Goal: Task Accomplishment & Management: Manage account settings

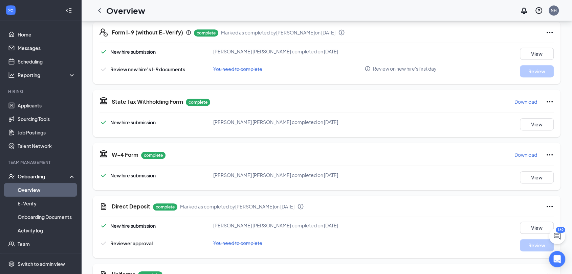
scroll to position [459, 0]
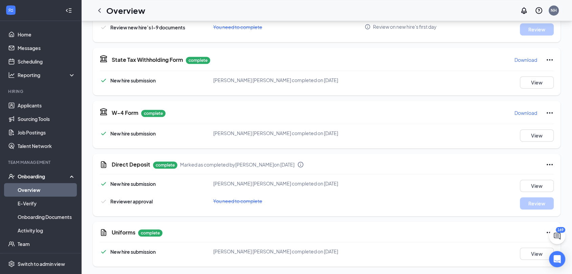
click at [23, 192] on link "Overview" at bounding box center [47, 190] width 58 height 14
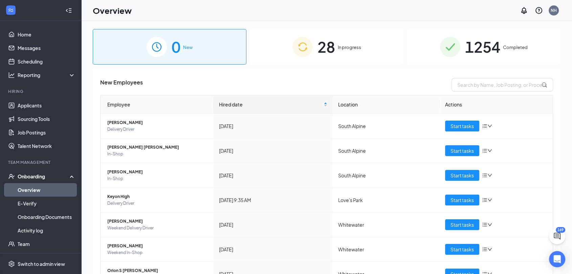
click at [346, 49] on span "In progress" at bounding box center [349, 47] width 23 height 7
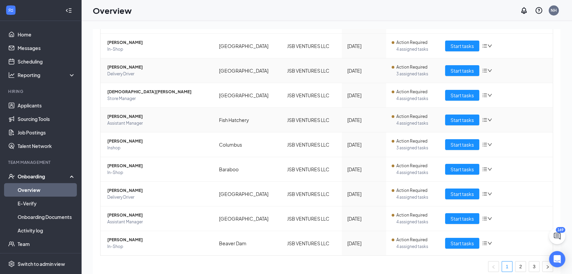
scroll to position [109, 0]
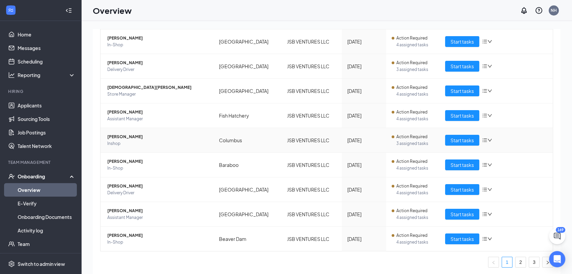
click at [122, 140] on span "Inshop" at bounding box center [157, 143] width 101 height 7
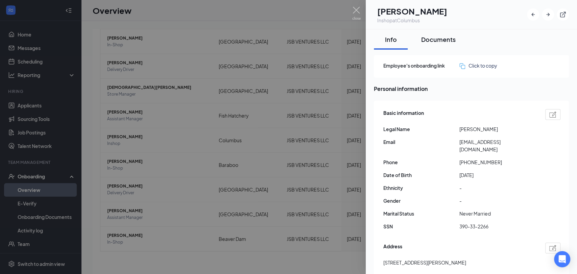
click at [442, 42] on div "Documents" at bounding box center [439, 39] width 35 height 8
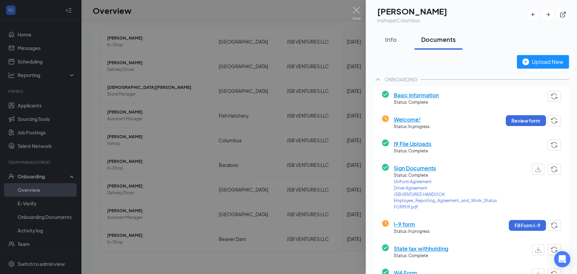
click at [421, 93] on span "Basic Information" at bounding box center [416, 95] width 45 height 8
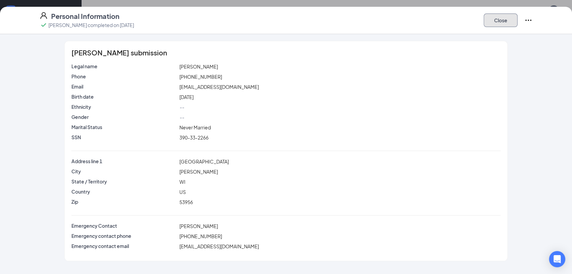
click at [501, 20] on button "Close" at bounding box center [500, 21] width 34 height 14
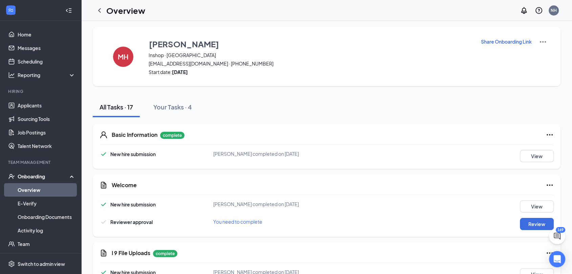
scroll to position [75, 0]
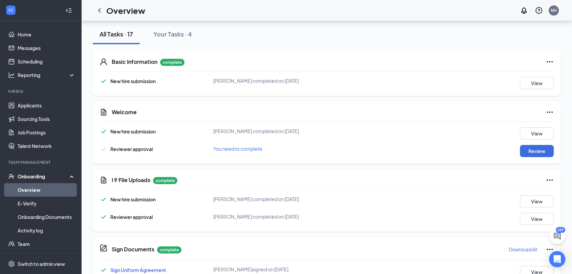
click at [547, 114] on icon "Ellipses" at bounding box center [549, 112] width 8 height 8
click at [529, 129] on span "Mark as complete" at bounding box center [524, 126] width 40 height 7
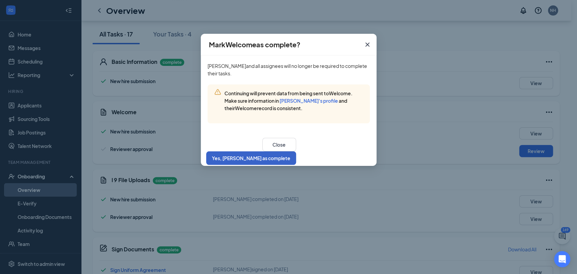
click at [296, 152] on button "Yes, [PERSON_NAME] as complete" at bounding box center [251, 159] width 90 height 14
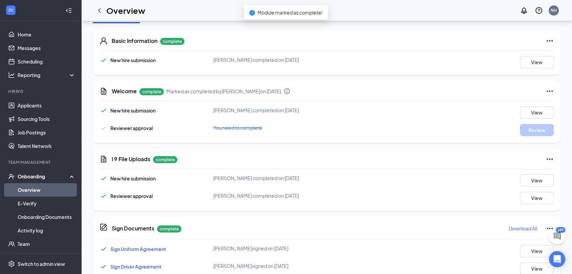
scroll to position [113, 0]
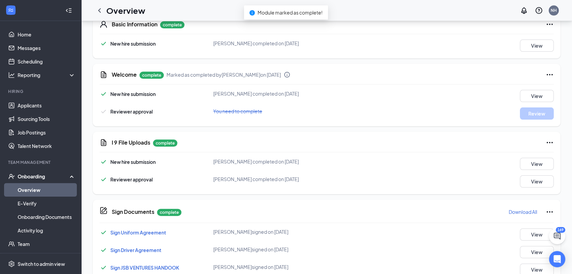
click at [541, 187] on div "I 9 File Uploads complete New hire submission [PERSON_NAME] completed on [DATE]…" at bounding box center [327, 163] width 468 height 63
click at [541, 181] on button "View" at bounding box center [537, 182] width 34 height 12
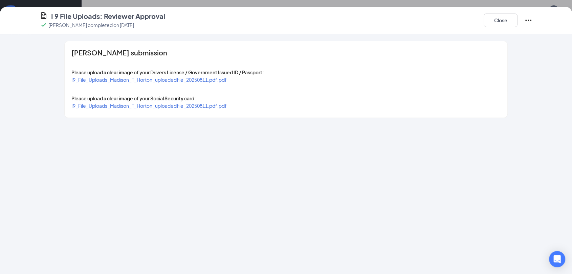
click at [178, 106] on span "I9_File_Uploads_Madison_T_Horton_uploadedfile_20250811.pdf.pdf" at bounding box center [148, 106] width 155 height 6
click at [501, 18] on button "Close" at bounding box center [500, 21] width 34 height 14
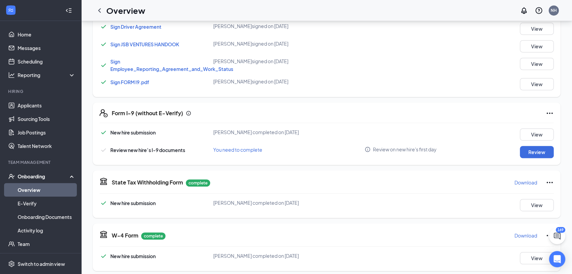
scroll to position [338, 0]
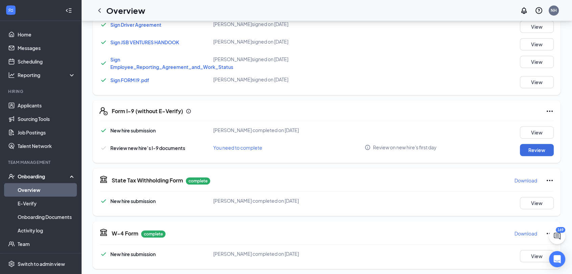
click at [549, 110] on icon "Ellipses" at bounding box center [549, 111] width 8 height 8
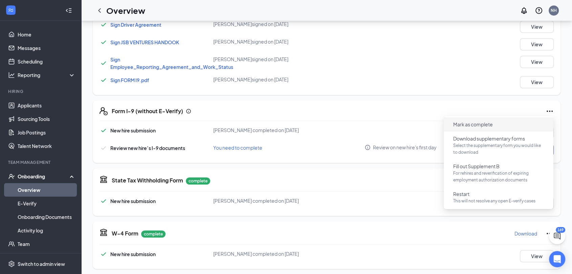
click at [476, 125] on span "Mark as complete" at bounding box center [473, 124] width 40 height 7
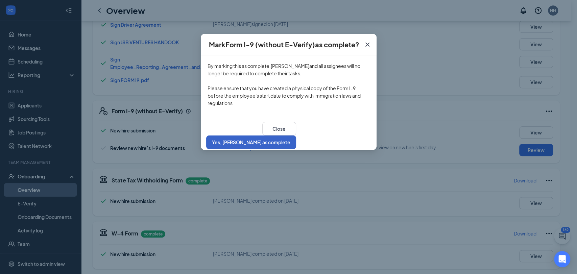
click at [296, 136] on button "Yes, [PERSON_NAME] as complete" at bounding box center [251, 143] width 90 height 14
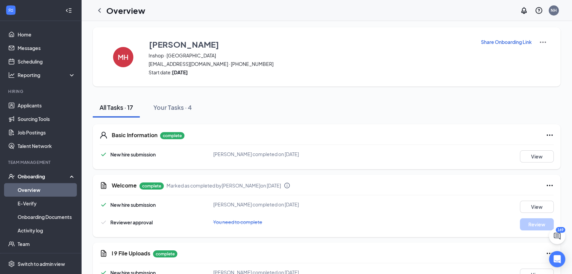
scroll to position [0, 0]
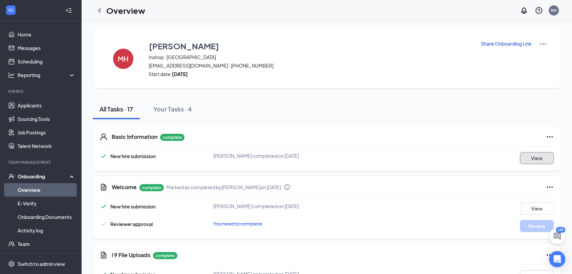
click at [537, 157] on button "View" at bounding box center [537, 158] width 34 height 12
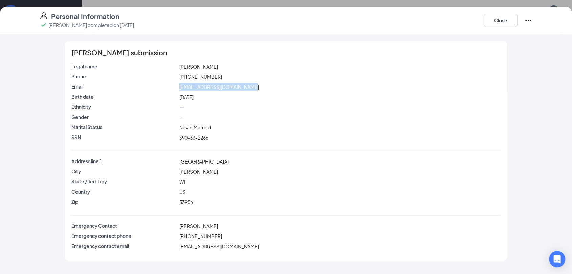
drag, startPoint x: 252, startPoint y: 87, endPoint x: 180, endPoint y: 87, distance: 71.7
click at [163, 87] on div "Email [EMAIL_ADDRESS][DOMAIN_NAME]" at bounding box center [286, 86] width 432 height 7
copy div "[EMAIL_ADDRESS][DOMAIN_NAME]"
drag, startPoint x: 240, startPoint y: 163, endPoint x: 189, endPoint y: 167, distance: 50.5
click at [170, 165] on div "Address line [STREET_ADDRESS]" at bounding box center [286, 161] width 432 height 7
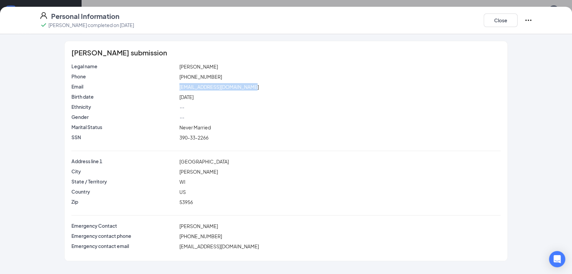
copy div "[GEOGRAPHIC_DATA]"
drag, startPoint x: 218, startPoint y: 76, endPoint x: 173, endPoint y: 78, distance: 44.7
click at [160, 73] on div "Phone [PHONE_NUMBER]" at bounding box center [286, 76] width 432 height 7
copy div "[PHONE_NUMBER]"
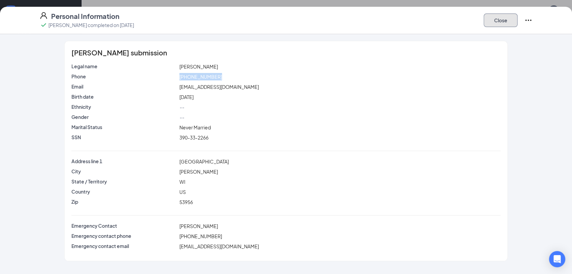
click at [489, 22] on button "Close" at bounding box center [500, 21] width 34 height 14
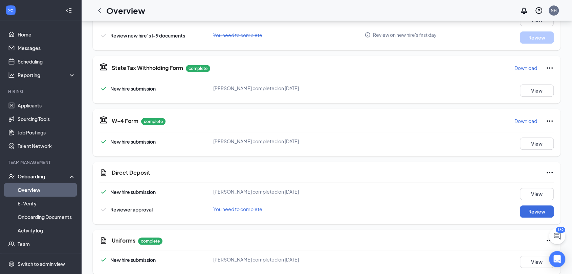
scroll to position [459, 0]
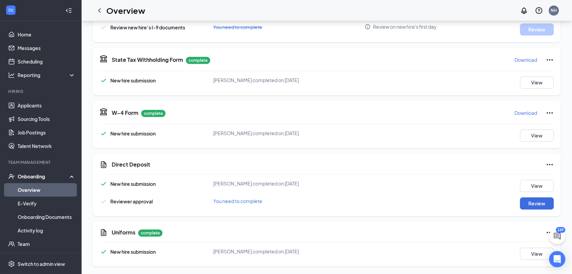
click at [522, 113] on p "Download" at bounding box center [525, 113] width 23 height 7
click at [523, 60] on p "Download" at bounding box center [525, 59] width 23 height 7
click at [514, 110] on p "Download" at bounding box center [525, 113] width 23 height 7
click at [549, 164] on icon "Ellipses" at bounding box center [549, 164] width 6 height 1
click at [526, 182] on button "Mark as complete" at bounding box center [524, 178] width 50 height 11
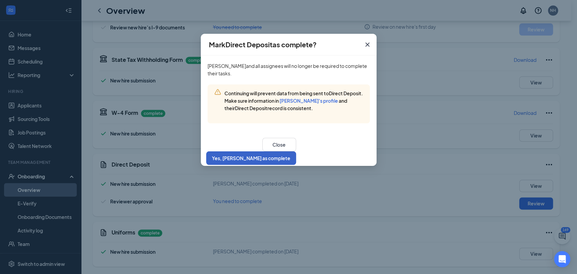
click at [296, 152] on button "Yes, [PERSON_NAME] as complete" at bounding box center [251, 159] width 90 height 14
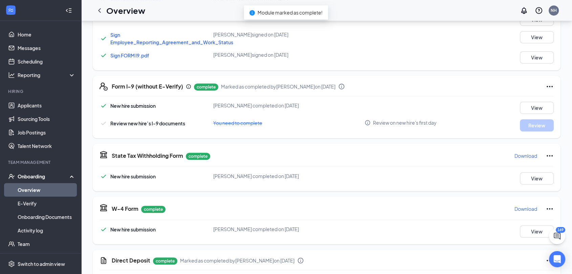
scroll to position [309, 0]
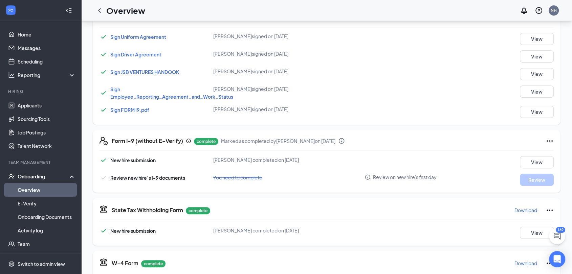
click at [37, 189] on link "Overview" at bounding box center [47, 190] width 58 height 14
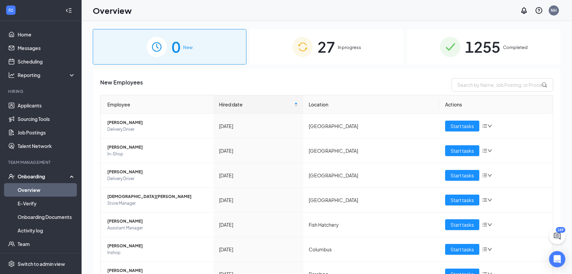
click at [346, 51] on span "In progress" at bounding box center [349, 47] width 23 height 7
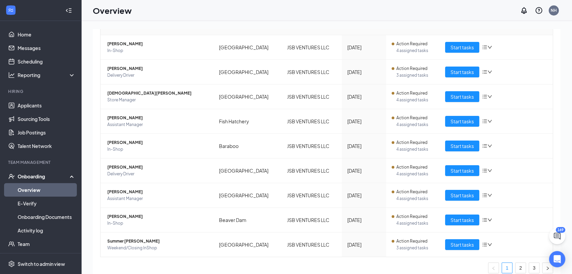
scroll to position [109, 0]
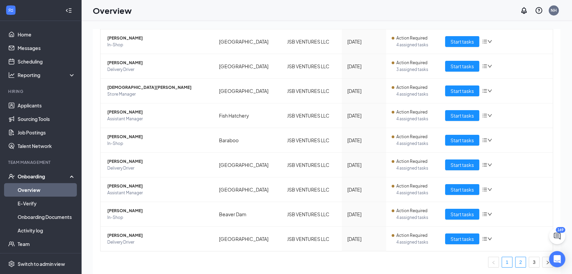
click at [515, 263] on link "2" at bounding box center [520, 262] width 10 height 10
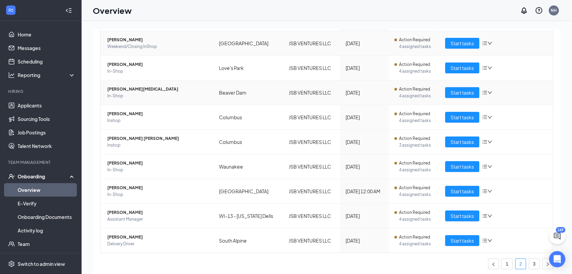
scroll to position [109, 0]
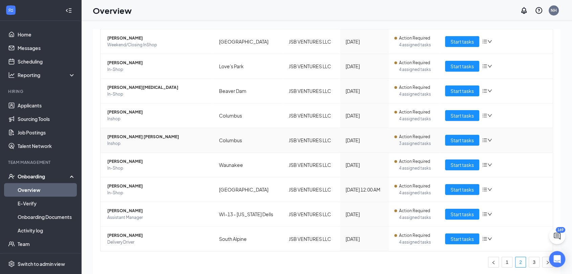
click at [135, 141] on span "Inshop" at bounding box center [157, 143] width 101 height 7
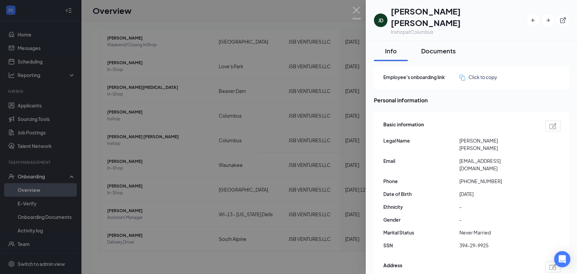
click at [452, 46] on button "Documents" at bounding box center [439, 51] width 48 height 20
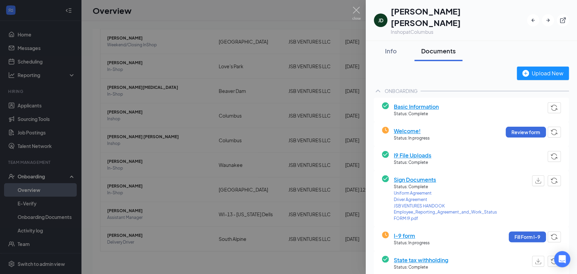
click at [426, 103] on span "Basic Information" at bounding box center [416, 107] width 45 height 8
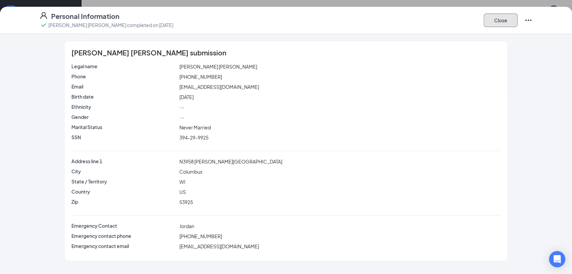
click at [494, 24] on button "Close" at bounding box center [500, 21] width 34 height 14
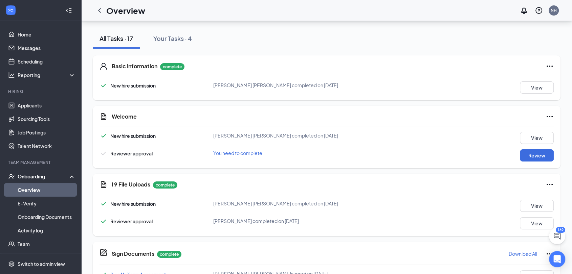
scroll to position [75, 0]
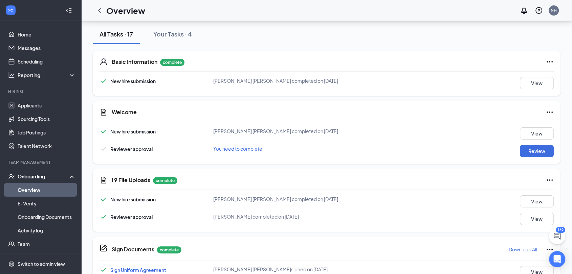
click at [548, 112] on icon "Ellipses" at bounding box center [549, 112] width 8 height 8
click at [527, 126] on span "Mark as complete" at bounding box center [524, 126] width 40 height 7
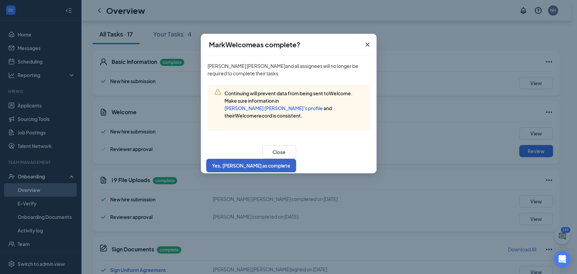
click at [296, 159] on button "Yes, [PERSON_NAME] as complete" at bounding box center [251, 166] width 90 height 14
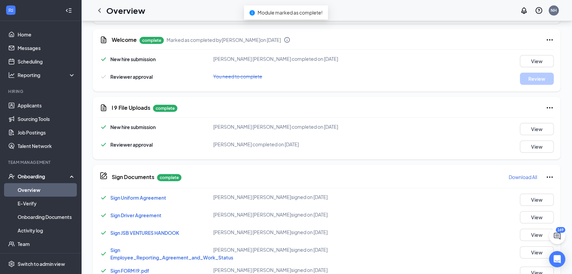
scroll to position [150, 0]
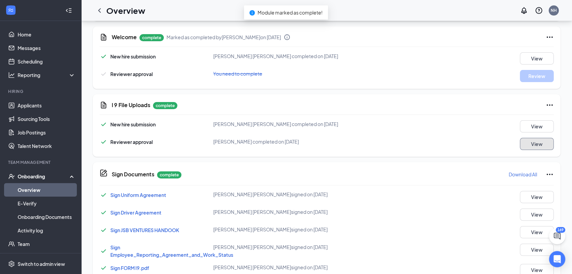
click at [537, 146] on button "View" at bounding box center [537, 144] width 34 height 12
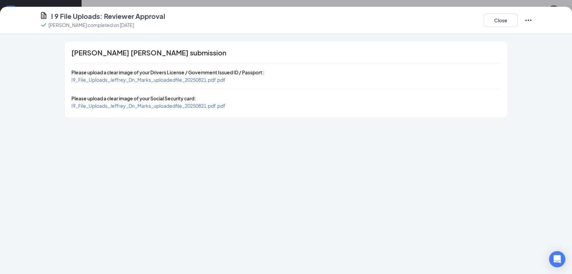
click at [149, 105] on span "I9_File_Uploads_Jeffrey_Dn_Marks_uploadedfile_20250821.pdf.pdf" at bounding box center [148, 106] width 154 height 6
click at [498, 23] on button "Close" at bounding box center [500, 21] width 34 height 14
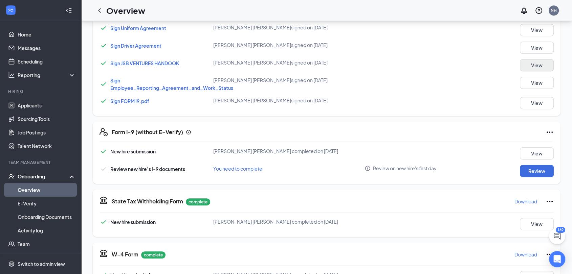
scroll to position [300, 0]
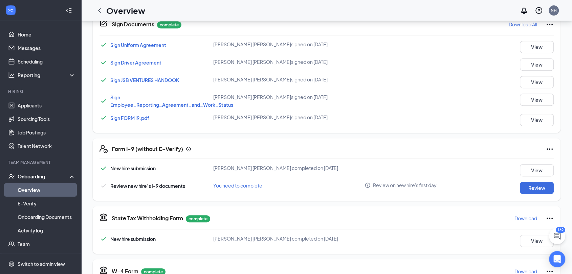
click at [548, 150] on icon "Ellipses" at bounding box center [549, 149] width 8 height 8
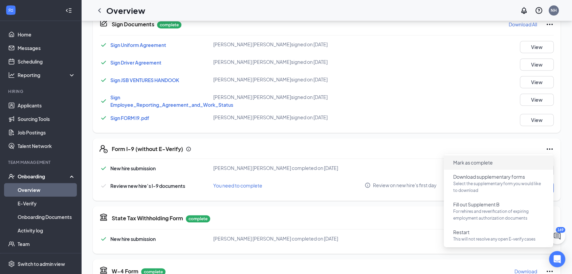
click at [475, 165] on span "Mark as complete" at bounding box center [473, 162] width 40 height 7
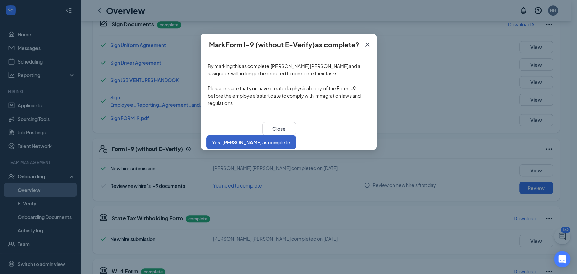
click at [296, 138] on button "Yes, [PERSON_NAME] as complete" at bounding box center [251, 143] width 90 height 14
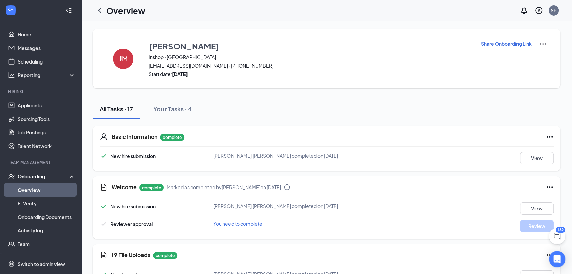
scroll to position [0, 0]
click at [541, 160] on button "View" at bounding box center [537, 158] width 34 height 12
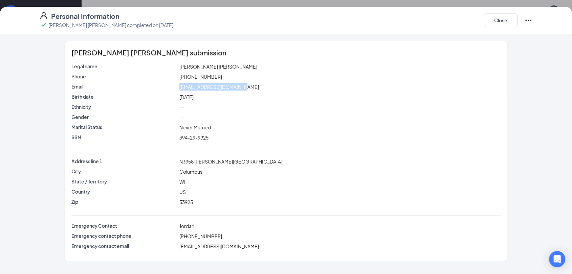
drag, startPoint x: 249, startPoint y: 87, endPoint x: 179, endPoint y: 87, distance: 70.0
click at [179, 87] on div "[EMAIL_ADDRESS][DOMAIN_NAME]" at bounding box center [340, 86] width 324 height 7
copy span "[EMAIL_ADDRESS][DOMAIN_NAME]"
drag, startPoint x: 225, startPoint y: 166, endPoint x: 167, endPoint y: 166, distance: 57.8
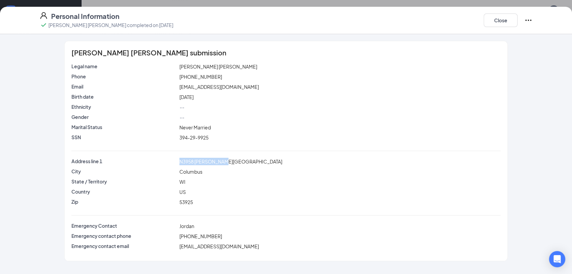
click at [167, 166] on div "Address line [STREET_ADDRESS][PERSON_NAME]" at bounding box center [285, 163] width 429 height 10
copy div "N3958 [PERSON_NAME][GEOGRAPHIC_DATA]"
drag, startPoint x: 217, startPoint y: 78, endPoint x: 186, endPoint y: 83, distance: 31.9
click at [169, 81] on div "Phone [PHONE_NUMBER]" at bounding box center [285, 78] width 429 height 10
copy div "[PHONE_NUMBER]"
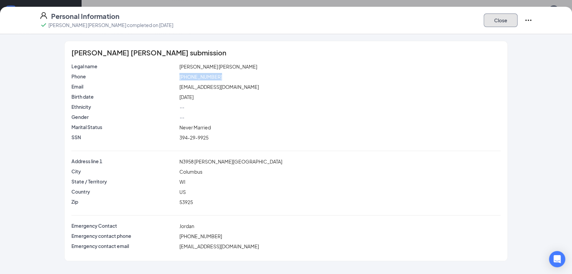
click at [506, 22] on button "Close" at bounding box center [500, 21] width 34 height 14
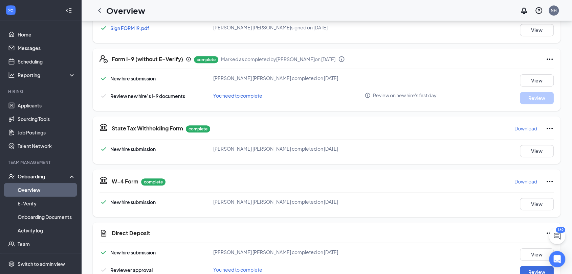
scroll to position [413, 0]
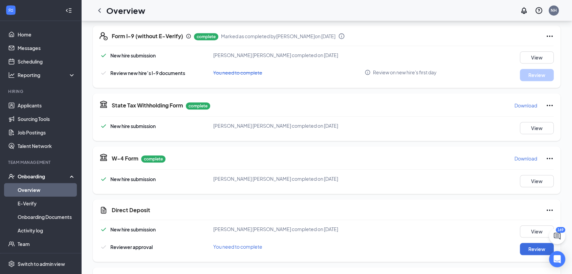
click at [520, 159] on p "Download" at bounding box center [525, 158] width 23 height 7
click at [521, 105] on p "Download" at bounding box center [525, 105] width 23 height 7
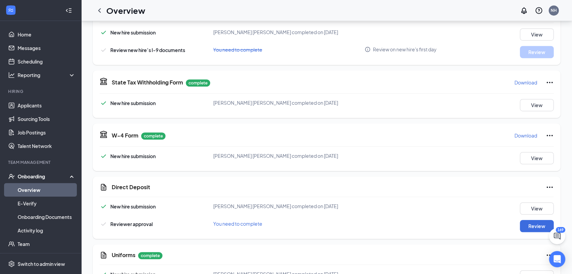
scroll to position [459, 0]
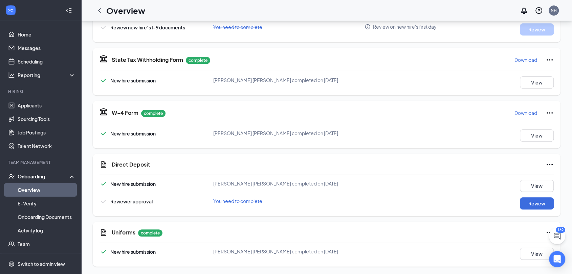
click at [547, 165] on icon "Ellipses" at bounding box center [549, 165] width 8 height 8
click at [509, 178] on span "Mark as complete" at bounding box center [524, 178] width 40 height 7
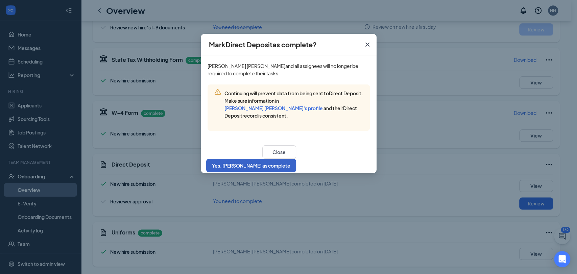
click at [296, 159] on button "Yes, [PERSON_NAME] as complete" at bounding box center [251, 166] width 90 height 14
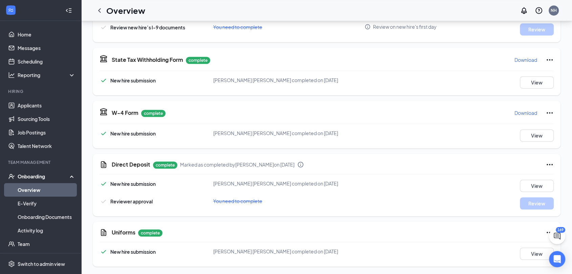
click at [31, 187] on link "Overview" at bounding box center [47, 190] width 58 height 14
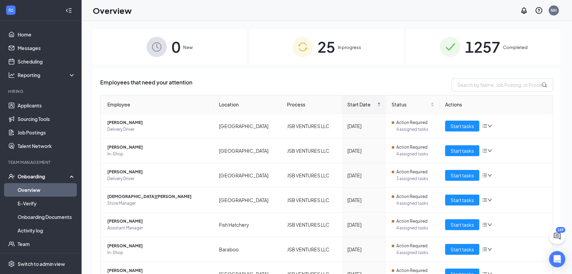
click at [337, 51] on div "25 In progress" at bounding box center [327, 47] width 154 height 36
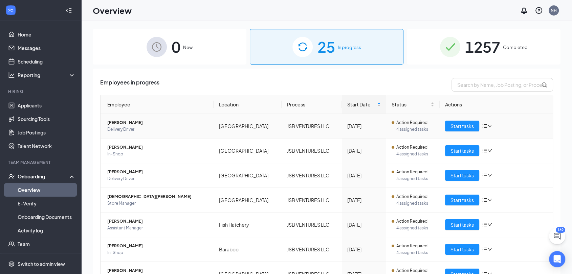
click at [128, 124] on span "[PERSON_NAME]" at bounding box center [157, 122] width 101 height 7
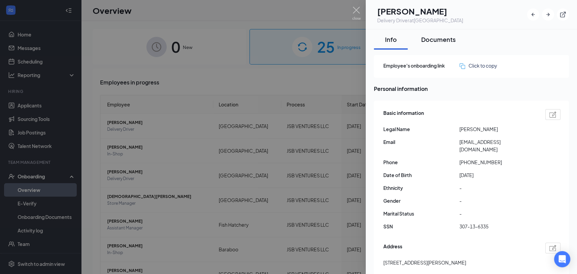
click at [430, 39] on div "Documents" at bounding box center [439, 39] width 35 height 8
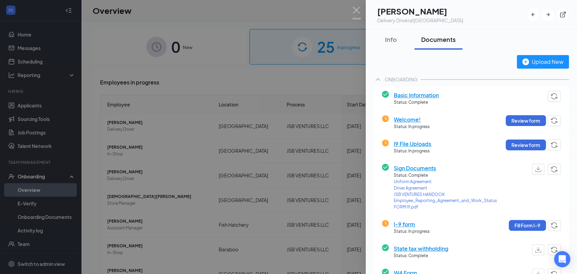
click at [234, 71] on div at bounding box center [288, 137] width 577 height 274
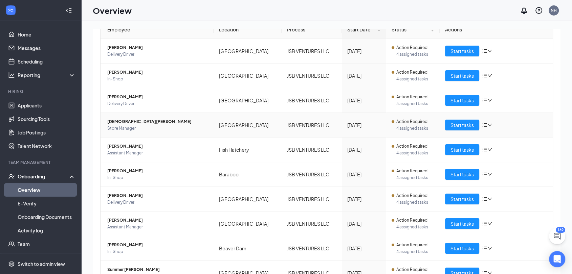
scroll to position [109, 0]
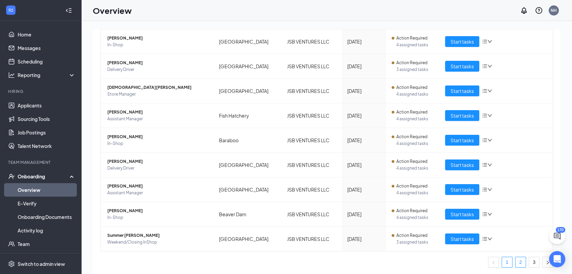
drag, startPoint x: 512, startPoint y: 264, endPoint x: 515, endPoint y: 238, distance: 26.2
click at [515, 264] on link "2" at bounding box center [520, 262] width 10 height 10
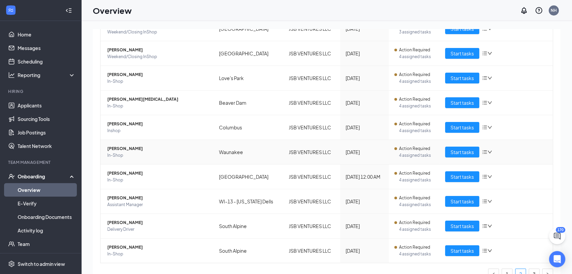
scroll to position [109, 0]
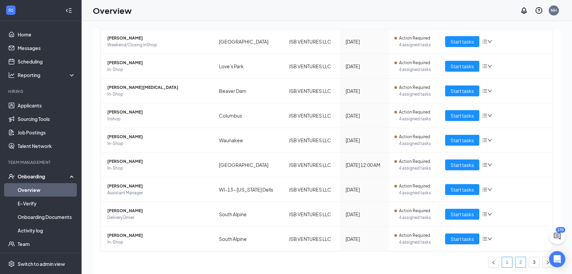
click at [502, 265] on link "1" at bounding box center [507, 262] width 10 height 10
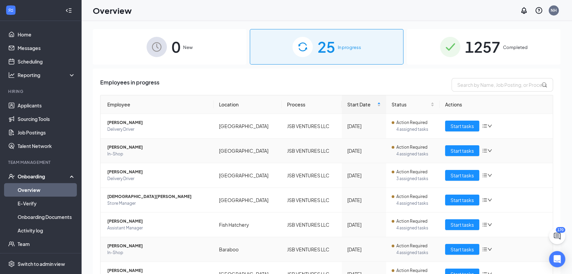
scroll to position [109, 0]
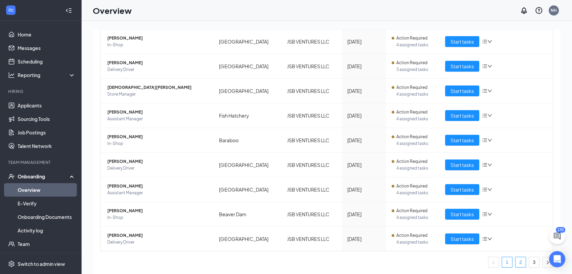
click at [515, 260] on link "2" at bounding box center [520, 262] width 10 height 10
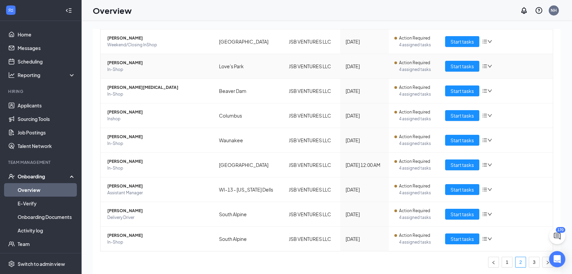
click at [135, 62] on span "[PERSON_NAME]" at bounding box center [157, 63] width 101 height 7
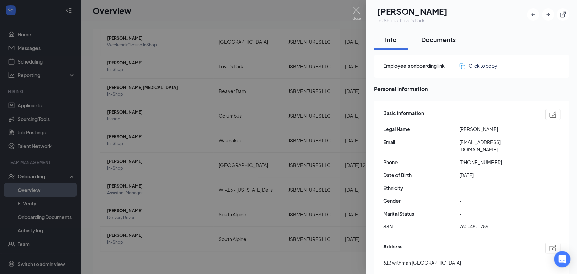
click at [442, 39] on div "Documents" at bounding box center [439, 39] width 35 height 8
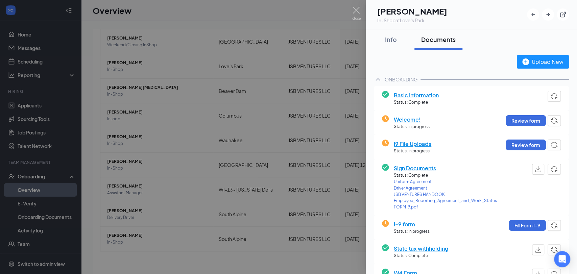
click at [280, 17] on div at bounding box center [288, 137] width 577 height 274
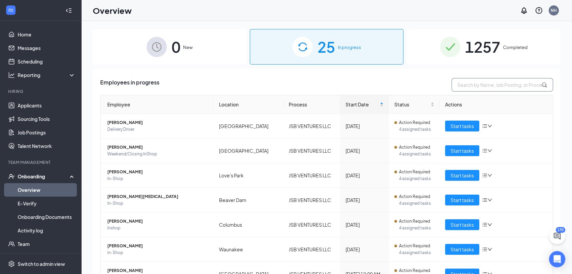
click at [477, 83] on input "text" at bounding box center [501, 85] width 101 height 14
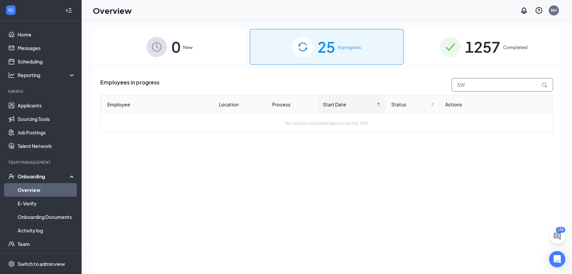
type input "S"
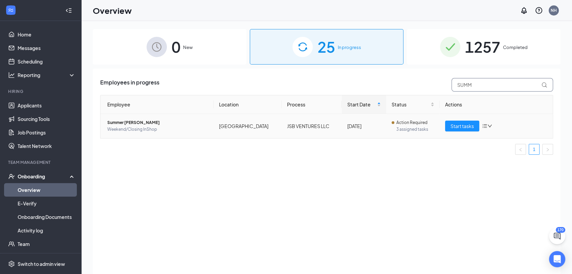
type input "SUMM"
click at [131, 126] on span "Weekend/Closing InShop" at bounding box center [157, 129] width 101 height 7
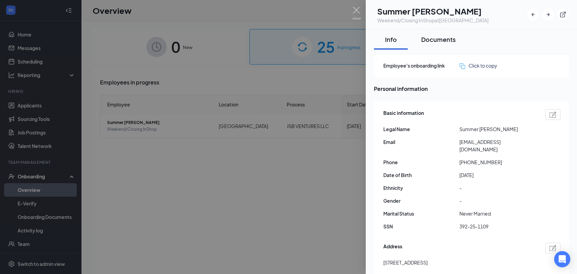
click at [444, 41] on div "Documents" at bounding box center [439, 39] width 35 height 8
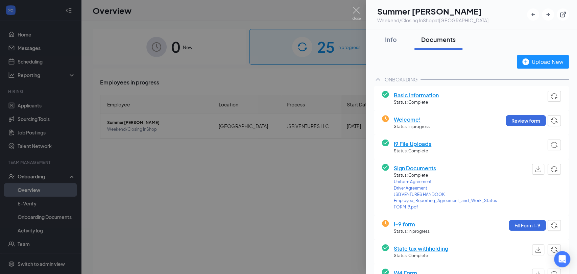
click at [407, 97] on span "Basic Information" at bounding box center [416, 95] width 45 height 8
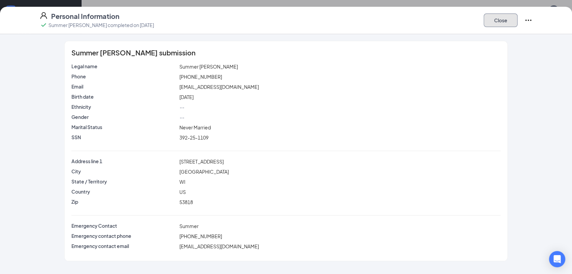
click at [503, 23] on button "Close" at bounding box center [500, 21] width 34 height 14
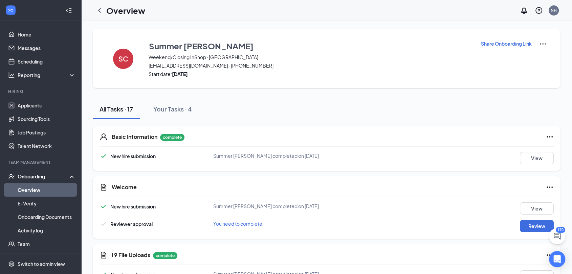
click at [546, 187] on icon "Ellipses" at bounding box center [549, 187] width 8 height 8
click at [524, 202] on span "Mark as complete" at bounding box center [524, 201] width 40 height 7
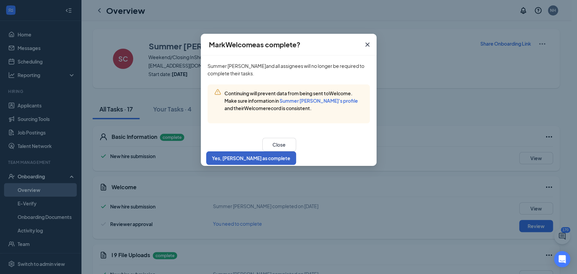
click at [296, 155] on button "Yes, [PERSON_NAME] as complete" at bounding box center [251, 159] width 90 height 14
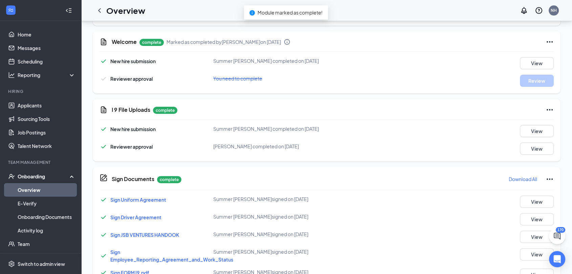
scroll to position [150, 0]
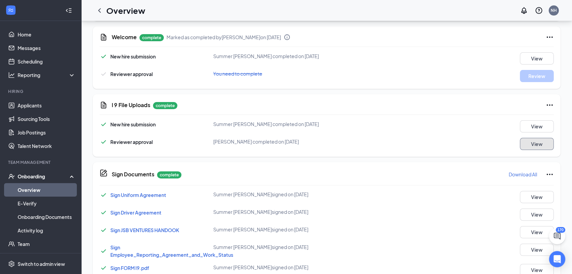
click at [537, 145] on button "View" at bounding box center [537, 144] width 34 height 12
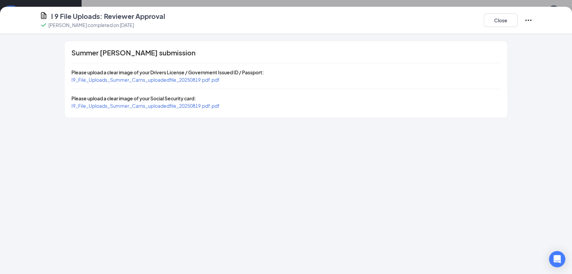
click at [137, 106] on span "I9_File_Uploads_Summer_Carns_uploadedfile_20250819.pdf.pdf" at bounding box center [145, 106] width 148 height 6
click at [496, 22] on button "Close" at bounding box center [500, 21] width 34 height 14
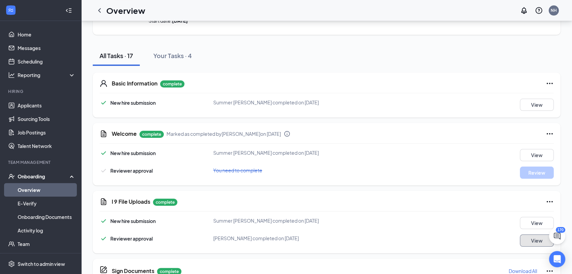
scroll to position [0, 0]
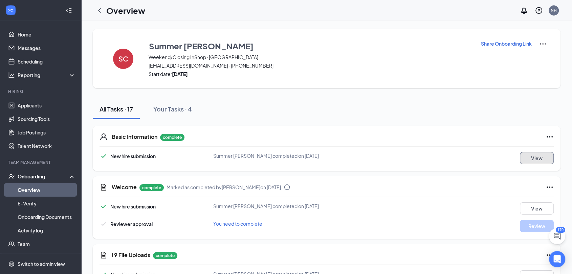
click at [533, 160] on button "View" at bounding box center [537, 158] width 34 height 12
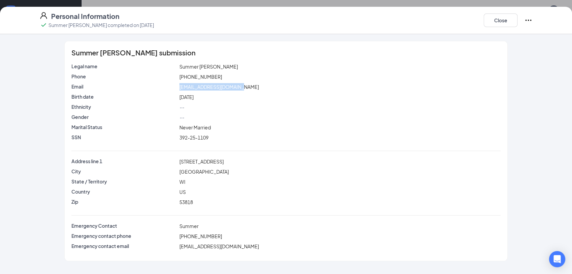
drag, startPoint x: 246, startPoint y: 87, endPoint x: 168, endPoint y: 85, distance: 78.5
click at [168, 85] on div "Email [EMAIL_ADDRESS][DOMAIN_NAME]" at bounding box center [286, 86] width 432 height 7
copy div "[EMAIL_ADDRESS][DOMAIN_NAME]"
drag, startPoint x: 215, startPoint y: 163, endPoint x: 165, endPoint y: 163, distance: 50.1
click at [165, 163] on div "Address line [STREET_ADDRESS]" at bounding box center [286, 161] width 432 height 7
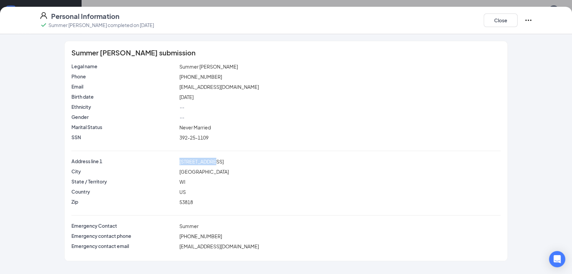
copy div "[STREET_ADDRESS]"
drag, startPoint x: 214, startPoint y: 76, endPoint x: 172, endPoint y: 76, distance: 42.3
click at [172, 76] on div "Phone [PHONE_NUMBER]" at bounding box center [286, 76] width 432 height 7
copy div "[PHONE_NUMBER]"
click at [499, 26] on button "Close" at bounding box center [500, 21] width 34 height 14
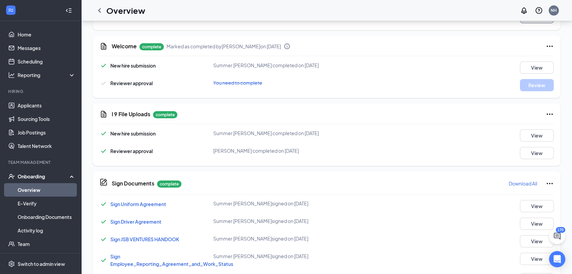
scroll to position [150, 0]
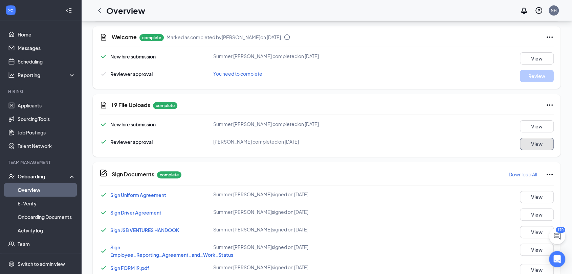
click at [530, 144] on button "View" at bounding box center [537, 144] width 34 height 12
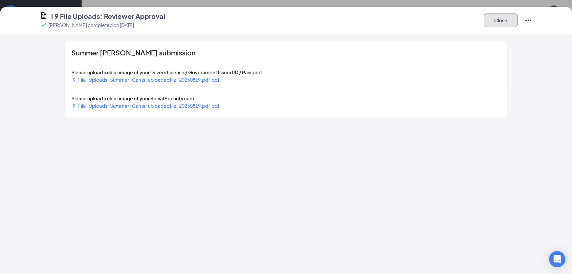
click at [497, 19] on button "Close" at bounding box center [500, 21] width 34 height 14
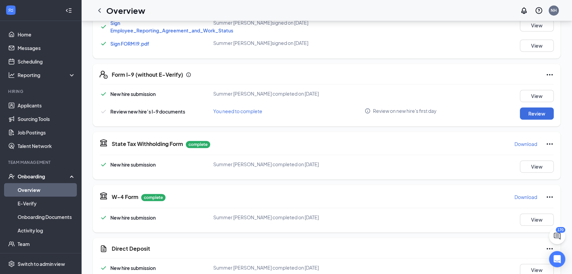
scroll to position [376, 0]
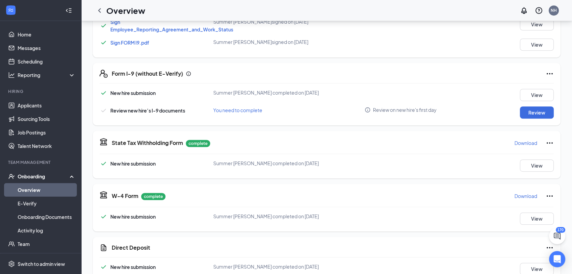
click at [548, 71] on icon "Ellipses" at bounding box center [549, 74] width 8 height 8
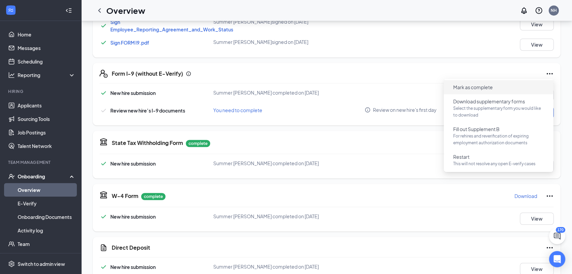
click at [476, 89] on span "Mark as complete" at bounding box center [473, 87] width 40 height 7
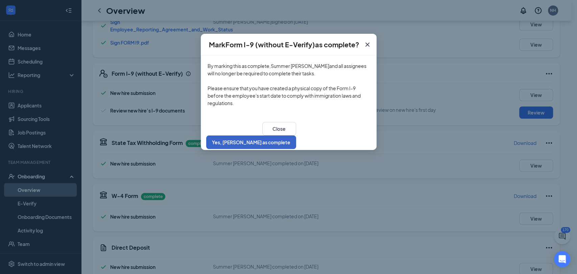
click at [296, 138] on button "Yes, [PERSON_NAME] as complete" at bounding box center [251, 143] width 90 height 14
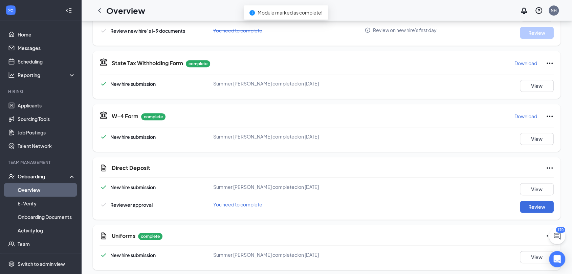
scroll to position [459, 0]
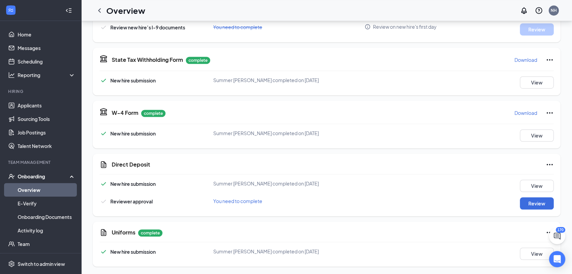
click at [520, 112] on p "Download" at bounding box center [525, 113] width 23 height 7
click at [522, 58] on p "Download" at bounding box center [525, 59] width 23 height 7
click at [554, 165] on div "Direct Deposit New hire submission Summer [PERSON_NAME] completed on [DATE] Vie…" at bounding box center [327, 185] width 468 height 63
click at [551, 163] on icon "Ellipses" at bounding box center [549, 165] width 8 height 8
click at [522, 178] on span "Mark as complete" at bounding box center [524, 178] width 40 height 7
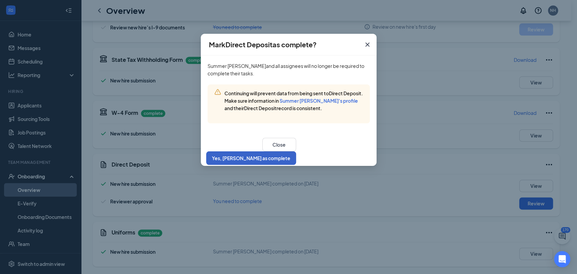
click at [296, 153] on button "Yes, [PERSON_NAME] as complete" at bounding box center [251, 159] width 90 height 14
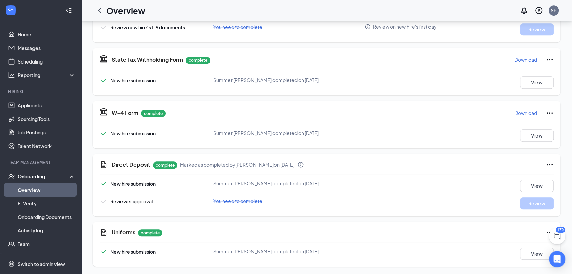
click at [49, 190] on link "Overview" at bounding box center [47, 190] width 58 height 14
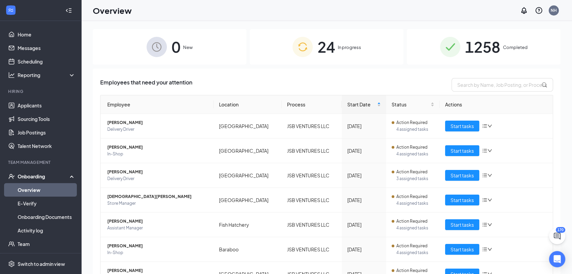
click at [348, 45] on span "In progress" at bounding box center [349, 47] width 23 height 7
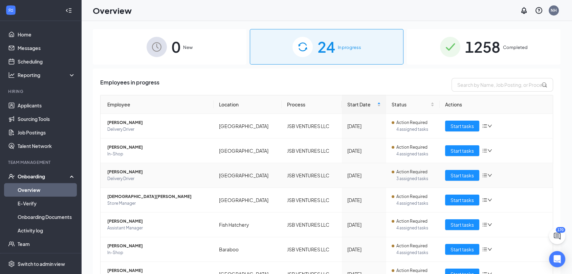
click at [124, 176] on span "Delivery Driver" at bounding box center [157, 179] width 101 height 7
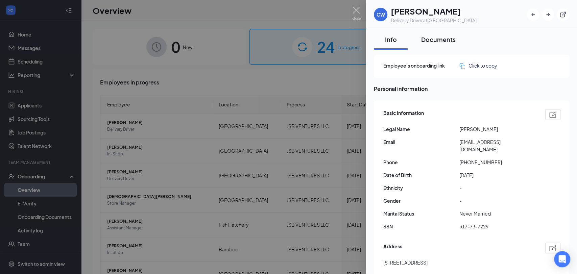
click at [447, 40] on div "Documents" at bounding box center [439, 39] width 35 height 8
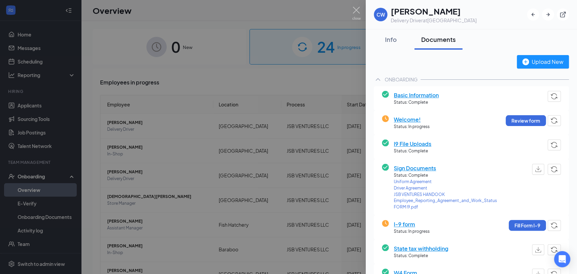
drag, startPoint x: 412, startPoint y: 94, endPoint x: 331, endPoint y: 96, distance: 81.2
click at [412, 94] on span "Basic Information" at bounding box center [416, 95] width 45 height 8
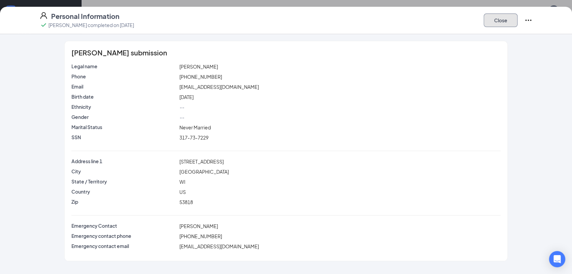
click at [493, 16] on button "Close" at bounding box center [500, 21] width 34 height 14
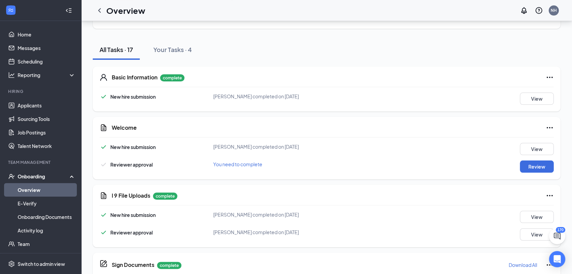
scroll to position [75, 0]
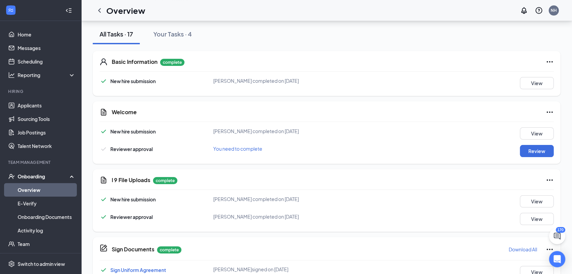
click at [548, 107] on div "Welcome New hire submission [PERSON_NAME] completed on [DATE] View Reviewer app…" at bounding box center [327, 132] width 468 height 63
click at [548, 111] on icon "Ellipses" at bounding box center [549, 112] width 8 height 8
click at [528, 129] on button "Mark as complete" at bounding box center [524, 126] width 50 height 11
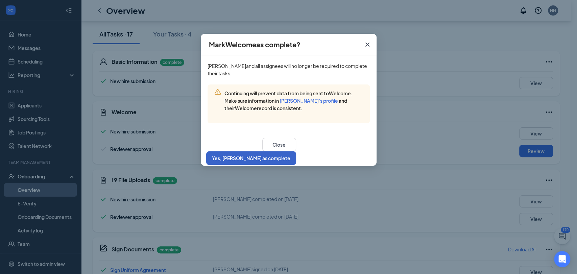
click at [296, 153] on button "Yes, [PERSON_NAME] as complete" at bounding box center [251, 159] width 90 height 14
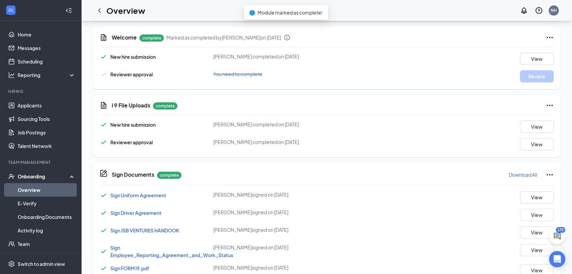
scroll to position [150, 0]
click at [541, 141] on button "View" at bounding box center [537, 144] width 34 height 12
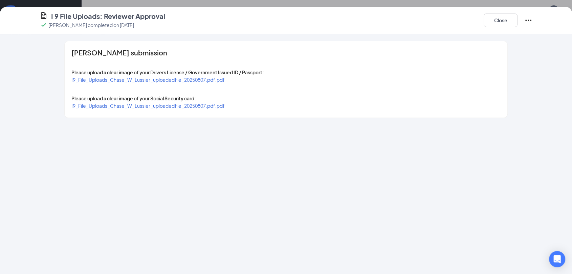
click at [178, 103] on span "I9_File_Uploads_Chase_W_Lussier_uploadedfile_20250807.pdf.pdf" at bounding box center [147, 106] width 153 height 6
click at [489, 18] on button "Close" at bounding box center [500, 21] width 34 height 14
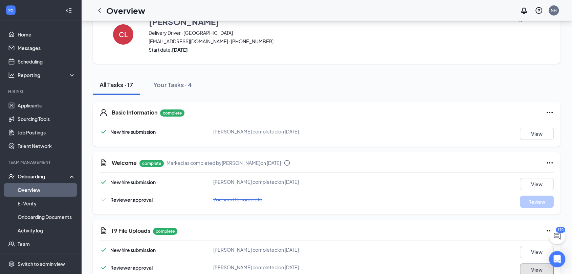
scroll to position [38, 0]
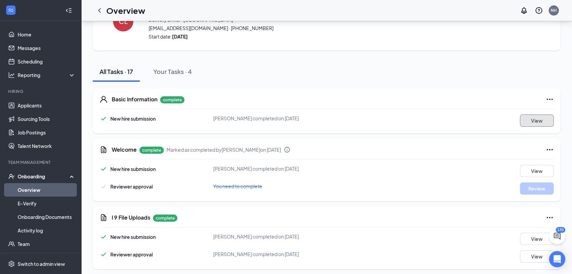
click at [538, 120] on button "View" at bounding box center [537, 121] width 34 height 12
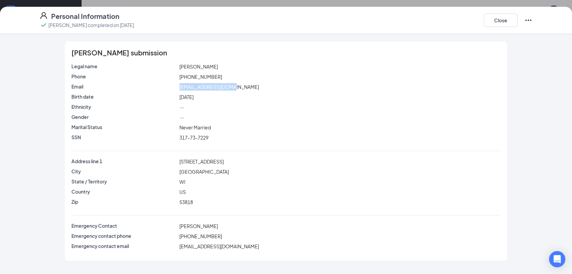
drag, startPoint x: 234, startPoint y: 87, endPoint x: 161, endPoint y: 89, distance: 72.8
click at [160, 87] on div "Email [EMAIL_ADDRESS][DOMAIN_NAME]" at bounding box center [286, 86] width 432 height 7
drag, startPoint x: 225, startPoint y: 166, endPoint x: 171, endPoint y: 167, distance: 53.8
click at [162, 166] on div "Address line 1 [STREET_ADDRESS]" at bounding box center [285, 163] width 429 height 10
drag, startPoint x: 214, startPoint y: 76, endPoint x: 185, endPoint y: 79, distance: 29.0
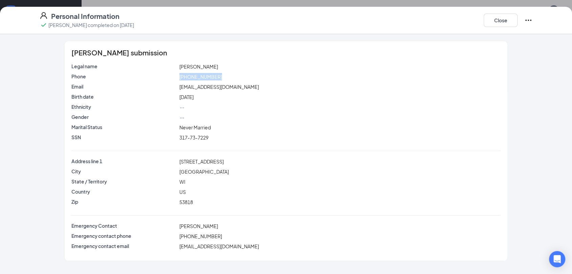
click at [160, 78] on div "Phone [PHONE_NUMBER]" at bounding box center [286, 76] width 432 height 7
click at [488, 23] on button "Close" at bounding box center [500, 21] width 34 height 14
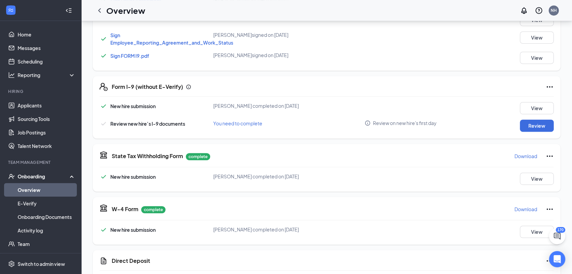
scroll to position [376, 0]
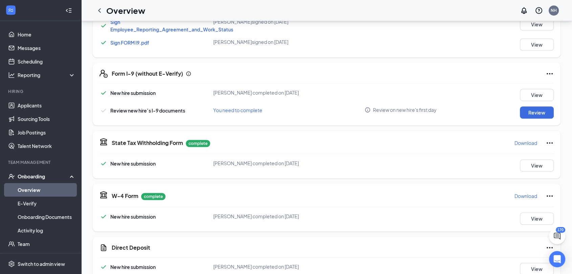
click at [551, 76] on icon "Ellipses" at bounding box center [549, 74] width 8 height 8
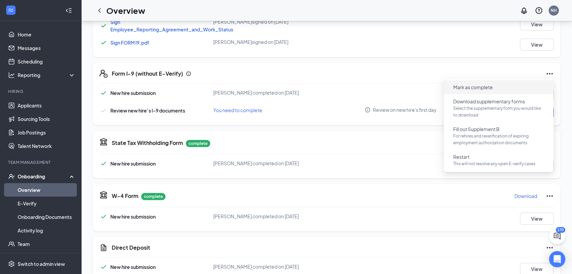
click at [478, 89] on span "Mark as complete" at bounding box center [473, 87] width 40 height 7
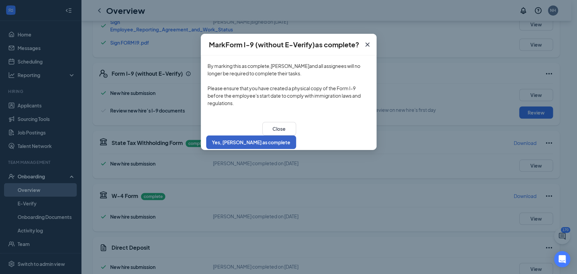
click at [296, 138] on button "Yes, [PERSON_NAME] as complete" at bounding box center [251, 143] width 90 height 14
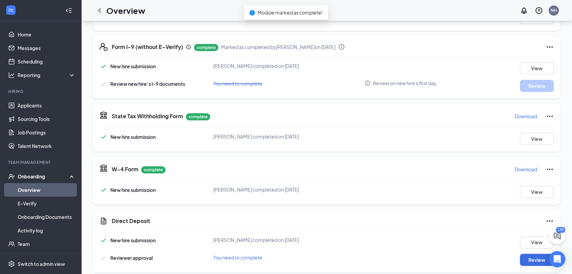
scroll to position [451, 0]
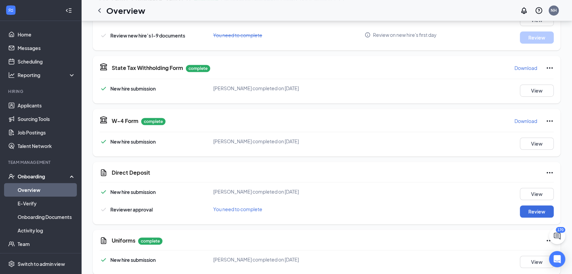
click at [529, 123] on p "Download" at bounding box center [525, 121] width 23 height 7
click at [523, 65] on p "Download" at bounding box center [525, 68] width 23 height 7
click at [549, 174] on icon "Ellipses" at bounding box center [549, 173] width 8 height 8
click at [520, 189] on button "Mark as complete" at bounding box center [524, 186] width 50 height 11
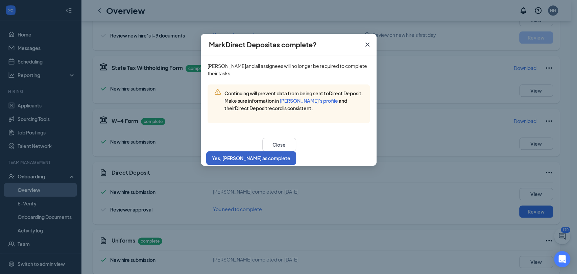
click at [296, 155] on button "Yes, [PERSON_NAME] as complete" at bounding box center [251, 159] width 90 height 14
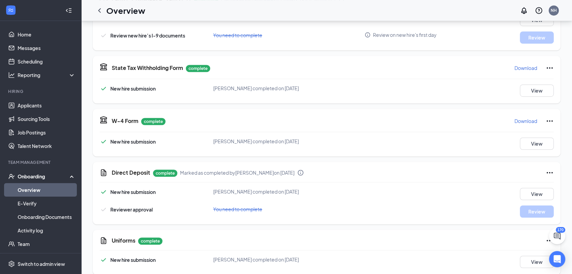
click at [30, 191] on link "Overview" at bounding box center [47, 190] width 58 height 14
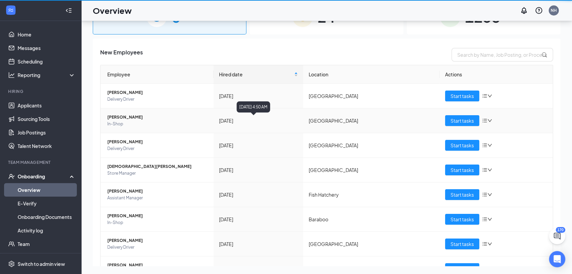
scroll to position [11, 0]
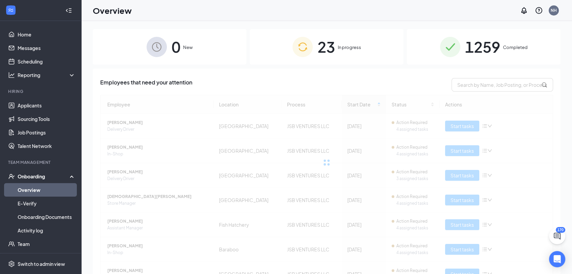
click at [346, 47] on span "In progress" at bounding box center [349, 47] width 23 height 7
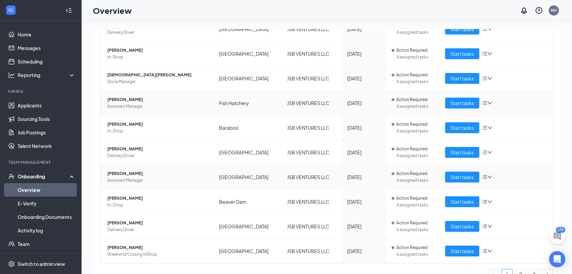
scroll to position [109, 0]
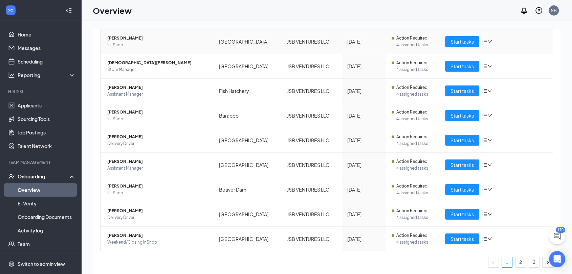
click at [116, 42] on span "In-Shop" at bounding box center [157, 45] width 101 height 7
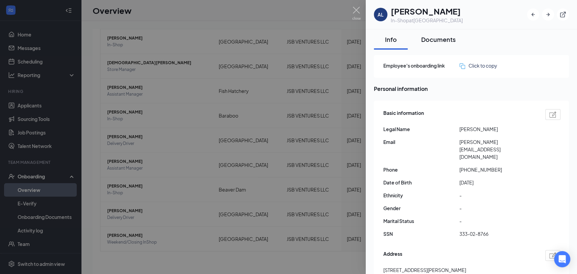
click at [433, 37] on div "Documents" at bounding box center [439, 39] width 35 height 8
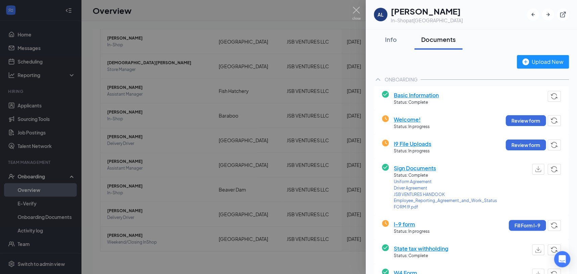
click at [134, 92] on div at bounding box center [288, 137] width 577 height 274
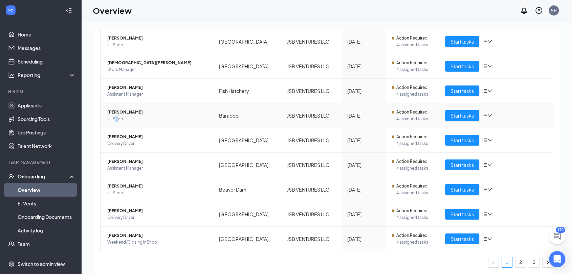
click at [116, 118] on span "In-Shop" at bounding box center [157, 119] width 101 height 7
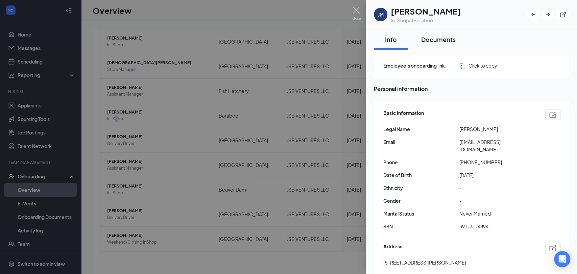
click at [434, 43] on button "Documents" at bounding box center [439, 39] width 48 height 20
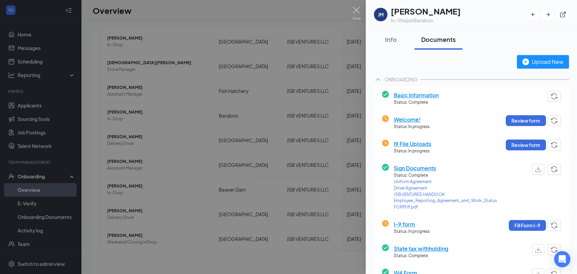
click at [422, 97] on span "Basic Information" at bounding box center [416, 95] width 45 height 8
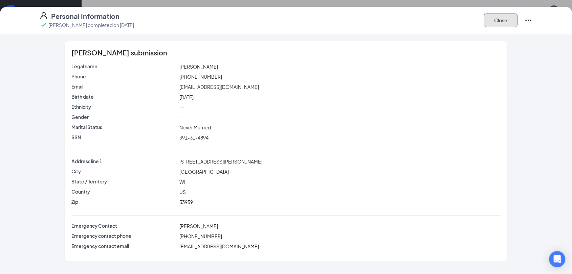
click at [499, 23] on button "Close" at bounding box center [500, 21] width 34 height 14
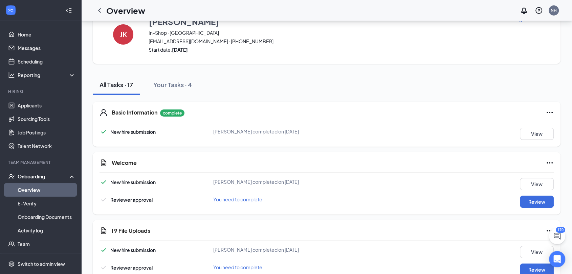
scroll to position [38, 0]
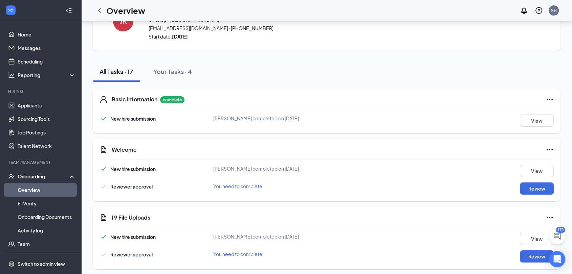
click at [553, 152] on icon "Ellipses" at bounding box center [549, 150] width 8 height 8
click at [518, 166] on span "Mark as complete" at bounding box center [524, 163] width 40 height 7
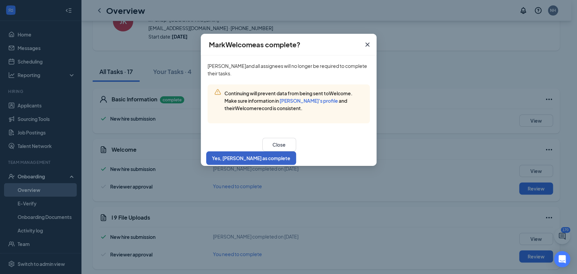
click at [296, 157] on button "Yes, [PERSON_NAME] as complete" at bounding box center [251, 159] width 90 height 14
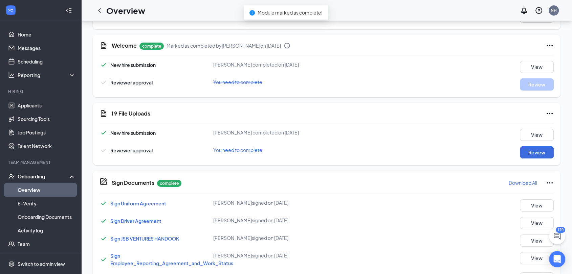
scroll to position [188, 0]
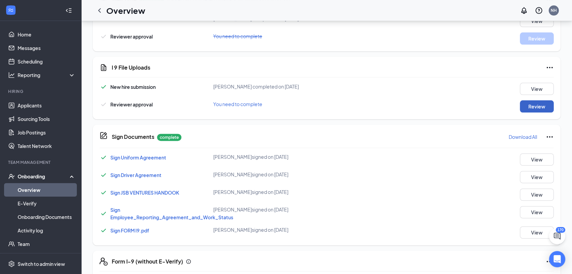
click at [539, 109] on button "Review" at bounding box center [537, 106] width 34 height 12
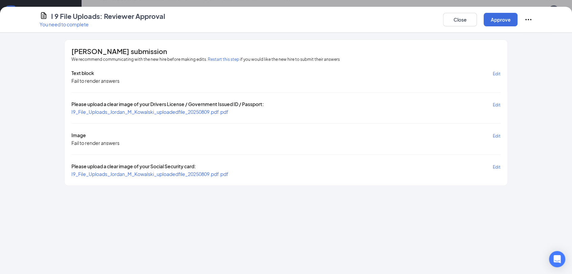
click at [156, 173] on span "I9_File_Uploads_Jordan_M_Kowalski_uploadedfile_20250809.pdf.pdf" at bounding box center [149, 174] width 157 height 6
click at [498, 22] on button "Approve" at bounding box center [500, 20] width 34 height 14
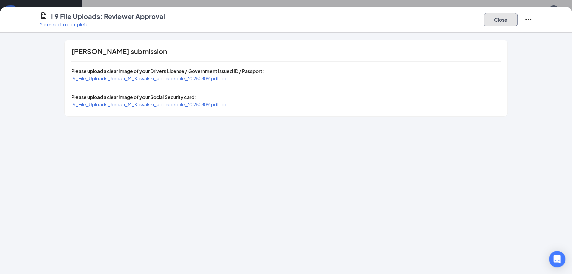
click at [499, 22] on button "Close" at bounding box center [500, 20] width 34 height 14
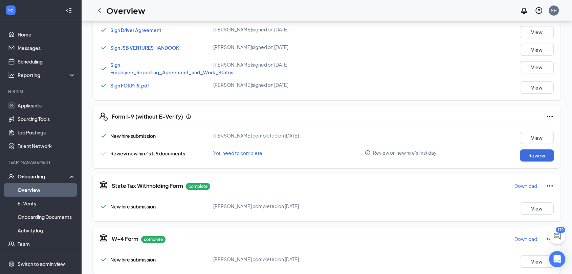
scroll to position [376, 0]
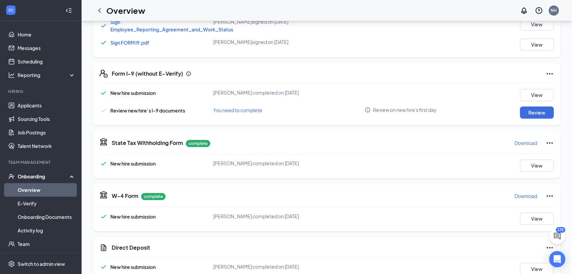
click at [550, 74] on icon "Ellipses" at bounding box center [549, 74] width 8 height 8
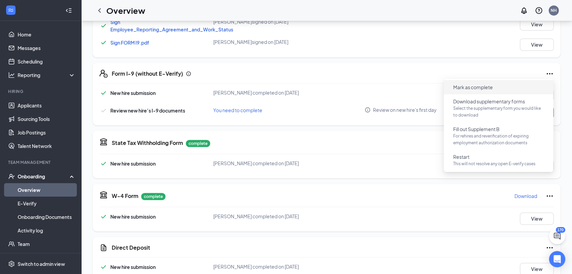
click at [484, 90] on button "Mark as complete" at bounding box center [473, 87] width 50 height 11
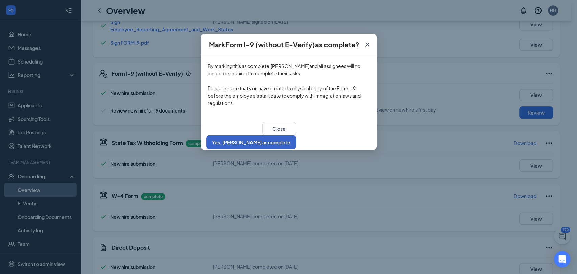
click at [296, 136] on button "Yes, [PERSON_NAME] as complete" at bounding box center [251, 143] width 90 height 14
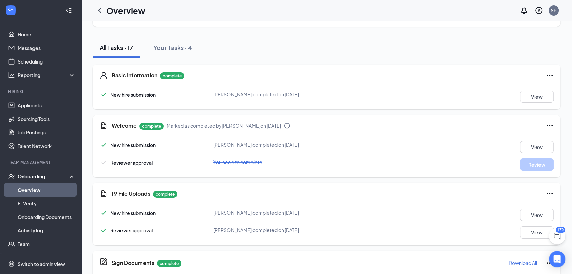
scroll to position [0, 0]
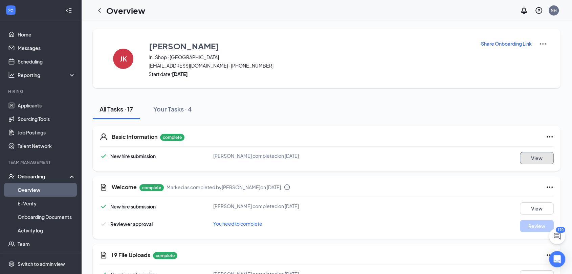
click at [544, 161] on button "View" at bounding box center [537, 158] width 34 height 12
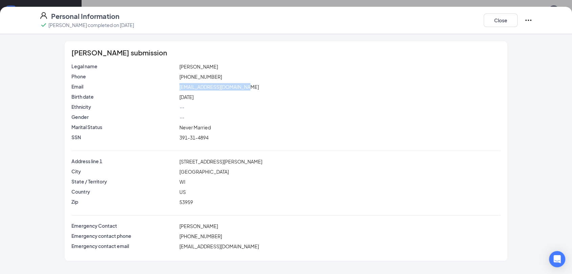
drag, startPoint x: 244, startPoint y: 89, endPoint x: 167, endPoint y: 92, distance: 76.5
click at [167, 92] on div "Email [EMAIL_ADDRESS][DOMAIN_NAME]" at bounding box center [285, 88] width 429 height 10
drag, startPoint x: 208, startPoint y: 163, endPoint x: 160, endPoint y: 166, distance: 48.1
click at [160, 166] on div "Address line [STREET_ADDRESS][PERSON_NAME]" at bounding box center [285, 163] width 429 height 10
drag, startPoint x: 220, startPoint y: 77, endPoint x: 187, endPoint y: 82, distance: 33.8
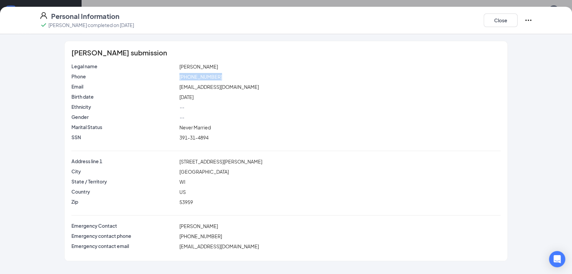
click at [156, 78] on div "Phone [PHONE_NUMBER]" at bounding box center [286, 76] width 432 height 7
drag, startPoint x: 192, startPoint y: 78, endPoint x: 164, endPoint y: 76, distance: 27.8
click at [164, 76] on p "Phone" at bounding box center [123, 76] width 105 height 7
drag, startPoint x: 214, startPoint y: 75, endPoint x: 187, endPoint y: 77, distance: 27.5
click at [173, 76] on div "Phone [PHONE_NUMBER]" at bounding box center [286, 76] width 432 height 7
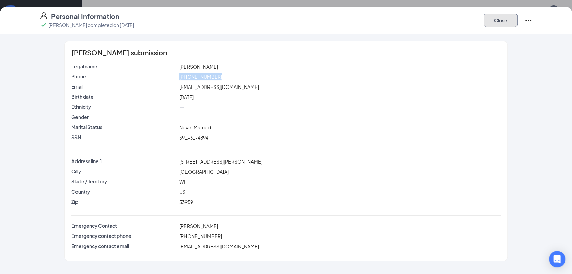
click at [501, 25] on button "Close" at bounding box center [500, 21] width 34 height 14
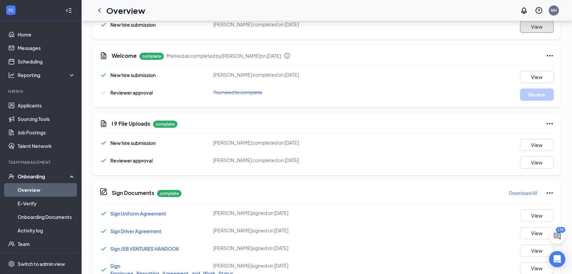
scroll to position [150, 0]
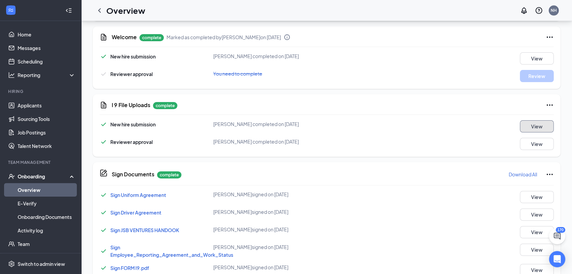
click at [535, 122] on button "View" at bounding box center [537, 126] width 34 height 12
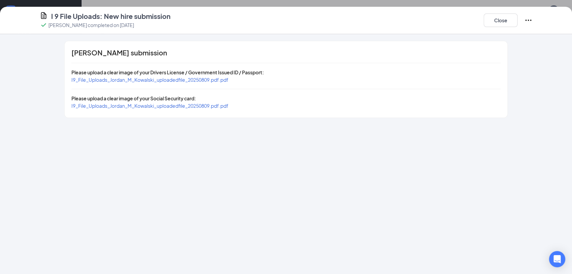
click at [111, 78] on span "I9_File_Uploads_Jordan_M_Kowalski_uploadedfile_20250809.pdf.pdf" at bounding box center [149, 80] width 157 height 6
click at [494, 27] on button "Close" at bounding box center [500, 21] width 34 height 14
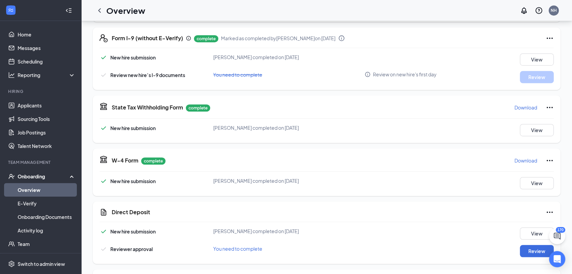
scroll to position [413, 0]
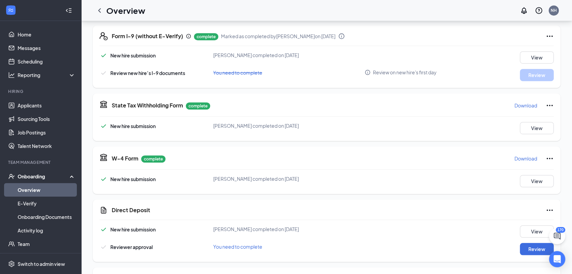
click at [526, 158] on p "Download" at bounding box center [525, 158] width 23 height 7
click at [523, 101] on button "Download" at bounding box center [525, 105] width 23 height 11
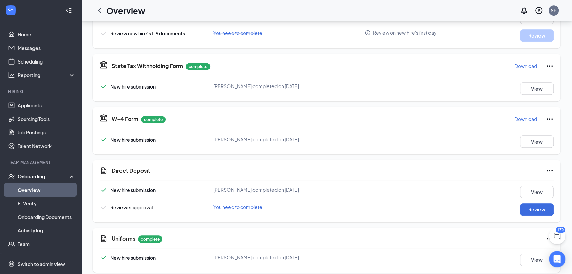
scroll to position [459, 0]
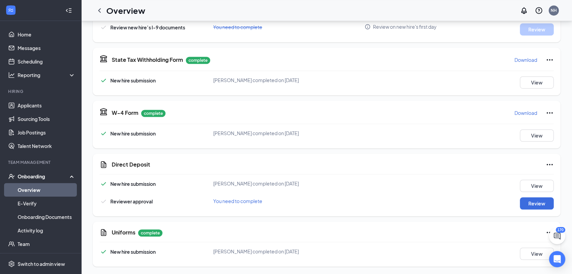
click at [548, 163] on icon "Ellipses" at bounding box center [549, 165] width 8 height 8
click at [506, 178] on span "Mark as complete" at bounding box center [524, 178] width 40 height 7
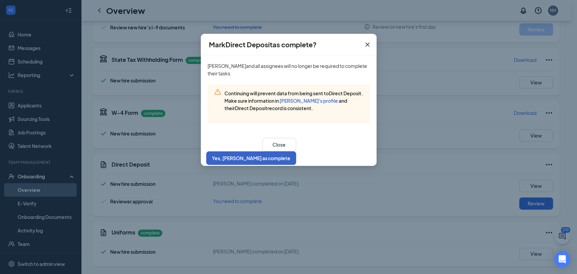
click at [296, 153] on button "Yes, [PERSON_NAME] as complete" at bounding box center [251, 159] width 90 height 14
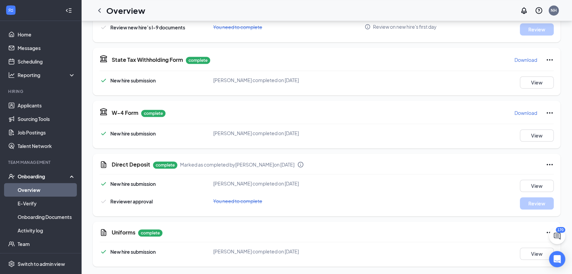
click at [43, 191] on link "Overview" at bounding box center [47, 190] width 58 height 14
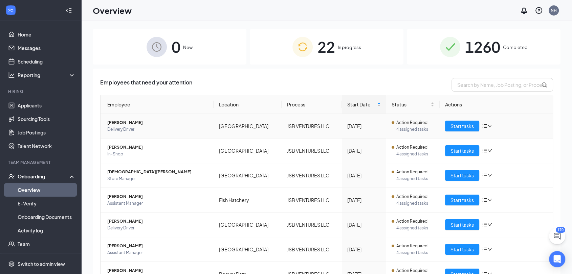
click at [346, 54] on div "22 In progress" at bounding box center [327, 47] width 154 height 36
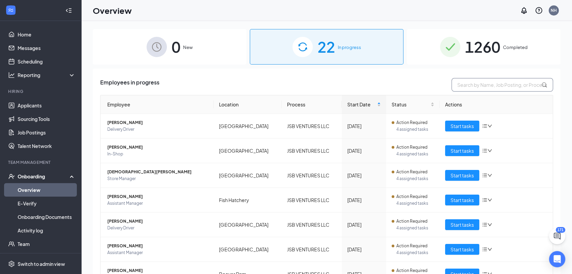
click at [465, 83] on input "text" at bounding box center [501, 85] width 101 height 14
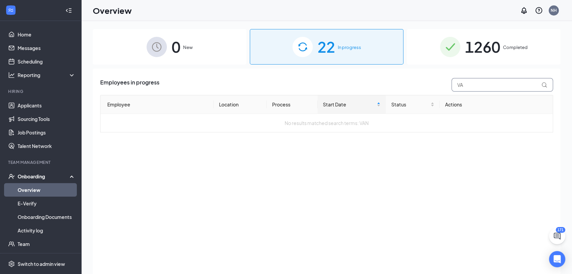
type input "V"
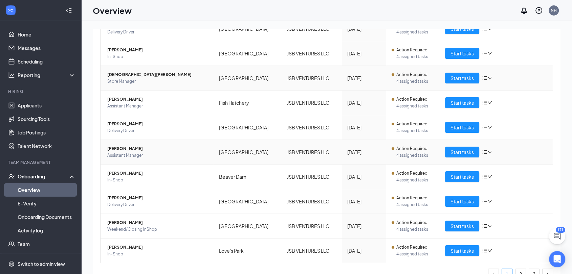
scroll to position [109, 0]
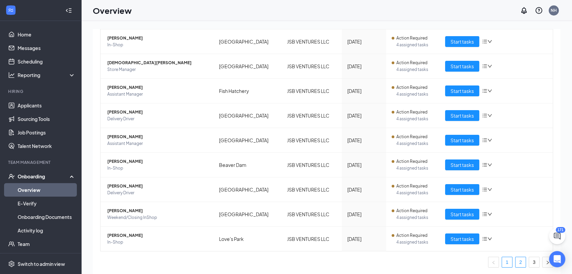
click at [515, 262] on link "2" at bounding box center [520, 262] width 10 height 10
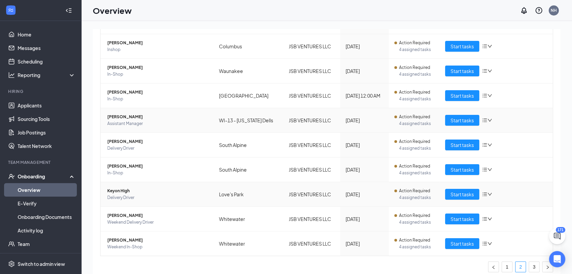
scroll to position [109, 0]
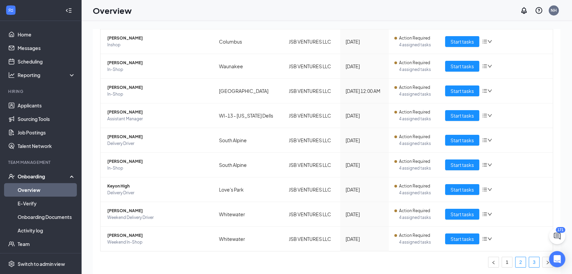
click at [530, 263] on link "3" at bounding box center [534, 262] width 10 height 10
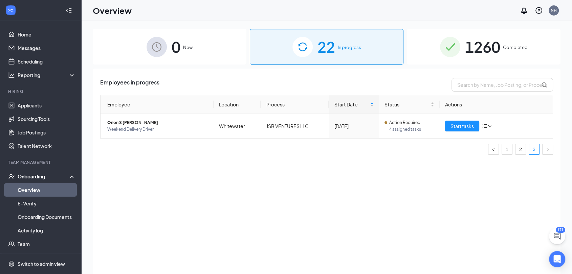
click at [486, 47] on span "1260" at bounding box center [482, 46] width 35 height 23
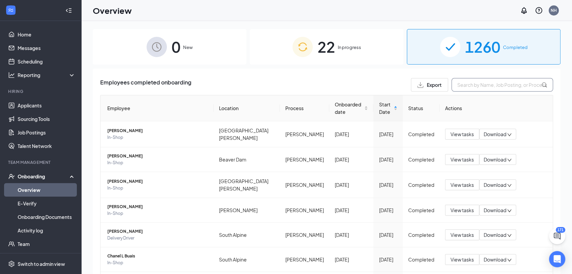
click at [481, 82] on input "text" at bounding box center [501, 85] width 101 height 14
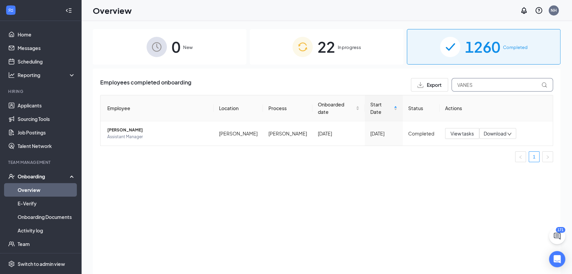
type input "VANES"
click at [323, 47] on span "22" at bounding box center [326, 46] width 18 height 23
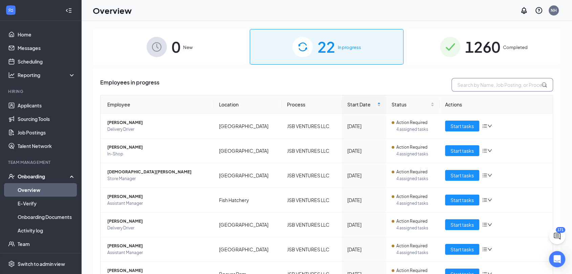
click at [462, 88] on input "text" at bounding box center [501, 85] width 101 height 14
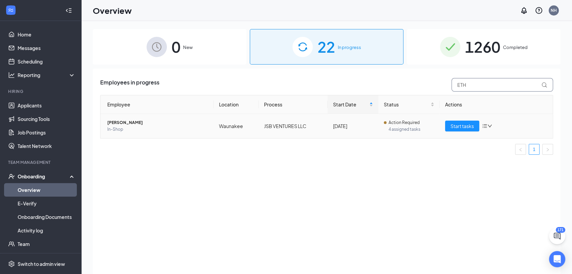
type input "ETH"
click at [133, 122] on span "[PERSON_NAME]" at bounding box center [157, 122] width 101 height 7
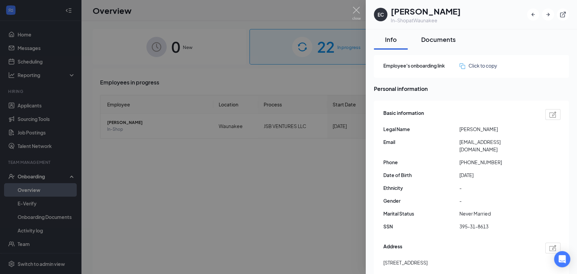
click at [436, 41] on div "Documents" at bounding box center [439, 39] width 35 height 8
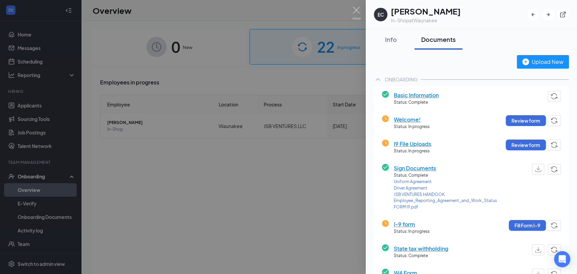
click at [414, 144] on span "I9 File Uploads" at bounding box center [413, 144] width 38 height 8
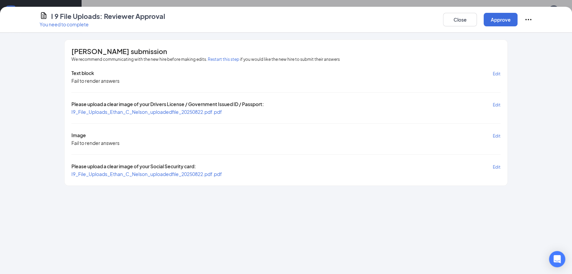
click at [147, 176] on span "I9_File_Uploads_Ethan_C_Nelson_uploadedfile_20250822.pdf.pdf" at bounding box center [146, 174] width 151 height 7
click at [148, 172] on span "I9_File_Uploads_Ethan_C_Nelson_uploadedfile_20250822.pdf.pdf" at bounding box center [146, 174] width 151 height 6
click at [143, 111] on span "I9_File_Uploads_Ethan_C_Nelson_uploadedfile_20250822.pdf.pdf" at bounding box center [146, 112] width 151 height 6
click at [466, 19] on button "Close" at bounding box center [460, 20] width 34 height 14
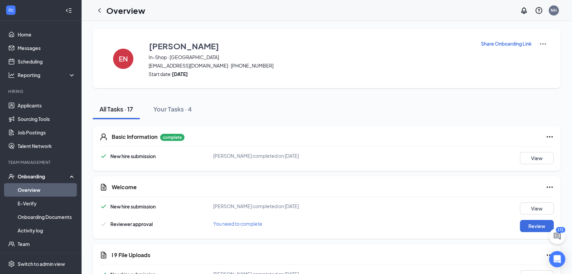
drag, startPoint x: 20, startPoint y: 185, endPoint x: 58, endPoint y: 170, distance: 40.5
click at [20, 185] on link "Overview" at bounding box center [47, 190] width 58 height 14
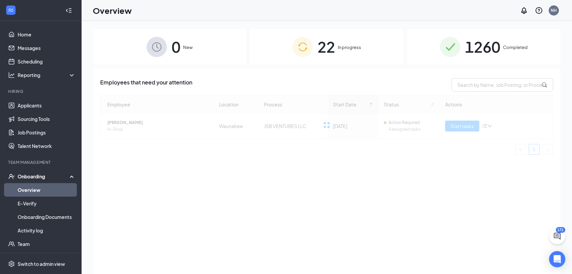
click at [334, 53] on div "22 In progress" at bounding box center [327, 47] width 154 height 36
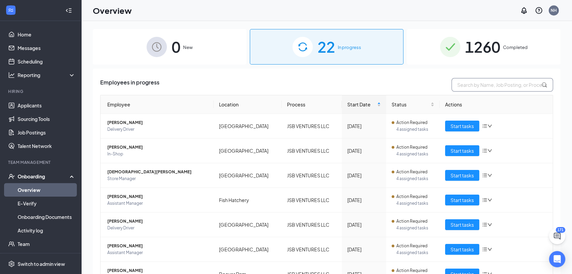
click at [508, 86] on input "text" at bounding box center [501, 85] width 101 height 14
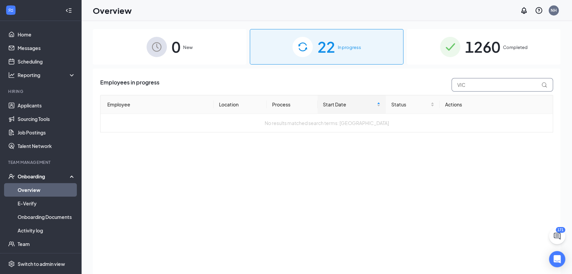
type input "VIC"
click at [480, 51] on span "1260" at bounding box center [482, 46] width 35 height 23
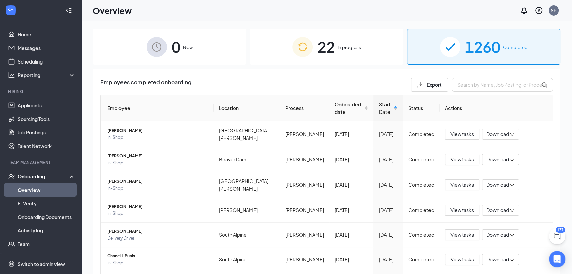
click at [326, 54] on span "22" at bounding box center [326, 46] width 18 height 23
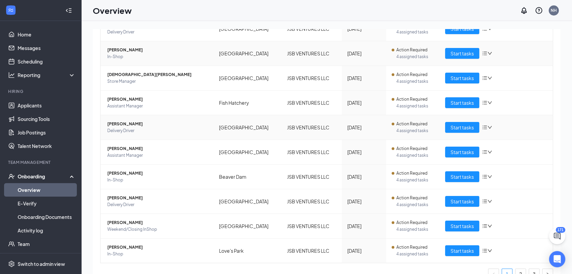
scroll to position [109, 0]
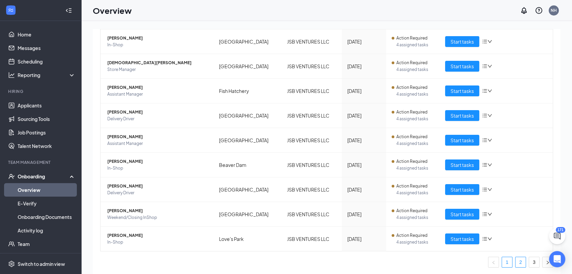
click at [515, 264] on link "2" at bounding box center [520, 262] width 10 height 10
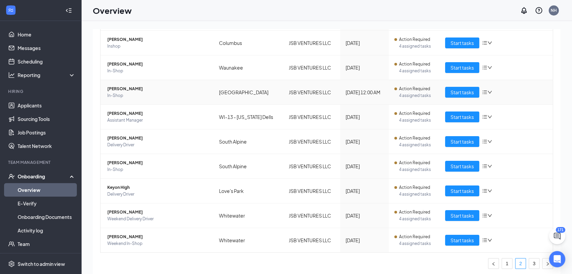
scroll to position [109, 0]
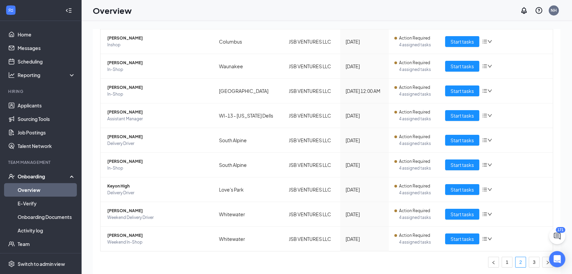
click at [526, 269] on div "Employee Location Process Start Date Status Actions John D Caul In-Shop Beaver …" at bounding box center [326, 130] width 453 height 288
click at [529, 264] on link "3" at bounding box center [534, 262] width 10 height 10
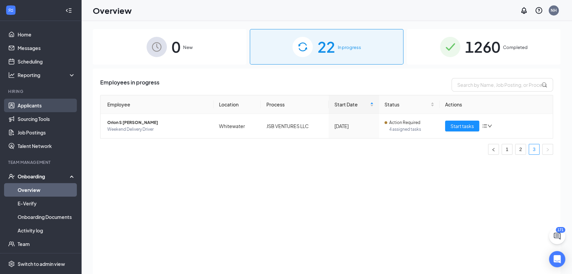
click at [33, 106] on link "Applicants" at bounding box center [47, 106] width 58 height 14
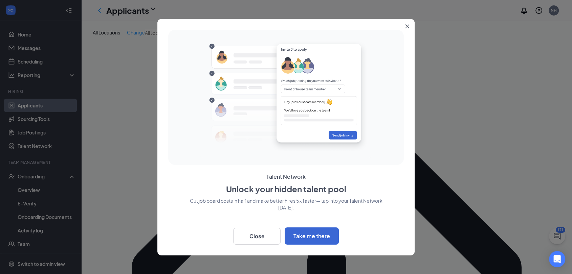
click at [409, 27] on button "Close" at bounding box center [408, 25] width 12 height 12
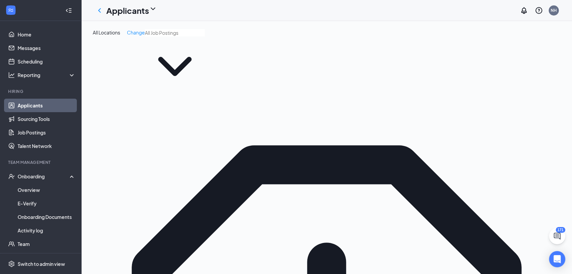
drag, startPoint x: 262, startPoint y: 106, endPoint x: 260, endPoint y: 103, distance: 3.5
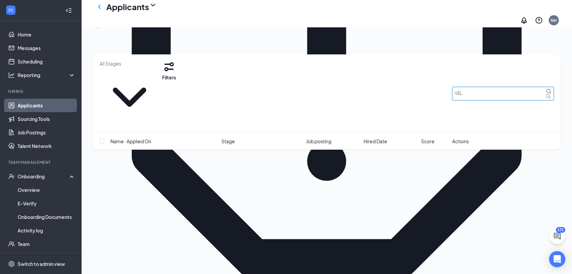
scroll to position [113, 0]
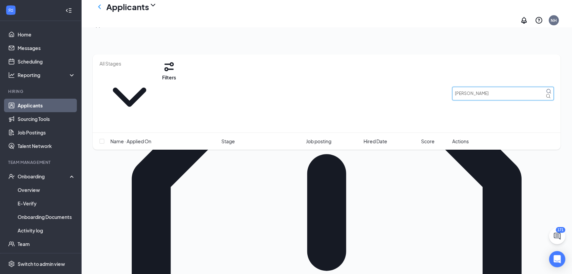
scroll to position [105, 0]
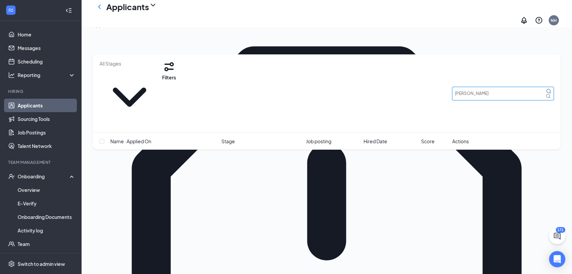
type input "VELA"
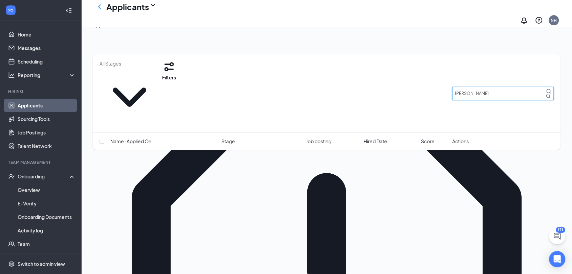
scroll to position [30, 0]
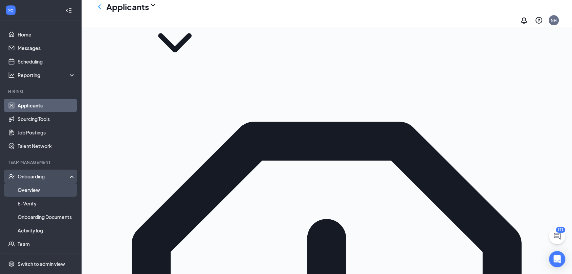
click at [33, 189] on link "Overview" at bounding box center [47, 190] width 58 height 14
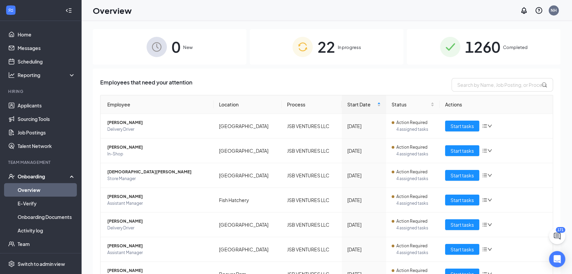
click at [338, 50] on span "In progress" at bounding box center [349, 47] width 23 height 7
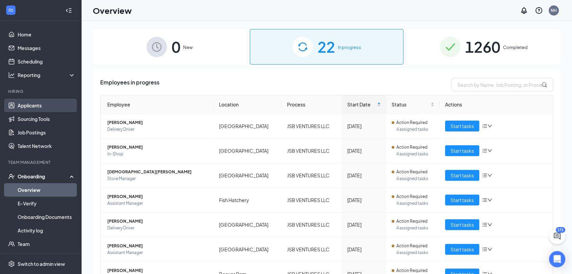
click at [32, 107] on link "Applicants" at bounding box center [47, 106] width 58 height 14
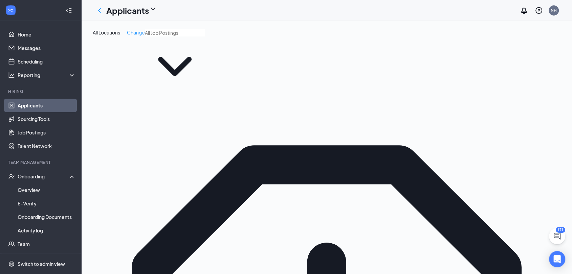
drag, startPoint x: 263, startPoint y: 103, endPoint x: 299, endPoint y: 107, distance: 36.5
type input "V"
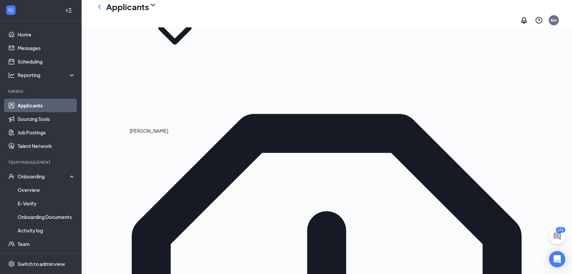
type input "VERO"
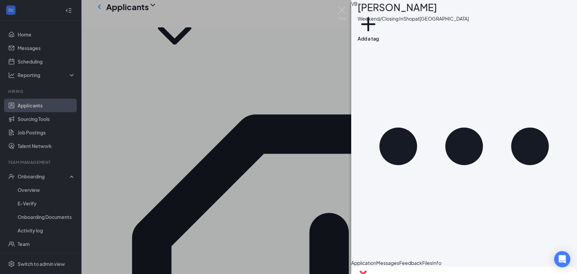
click at [279, 168] on div "VB Veronica Brever Weekend/Closing InShop at Platteville Add a tag Application …" at bounding box center [288, 137] width 577 height 274
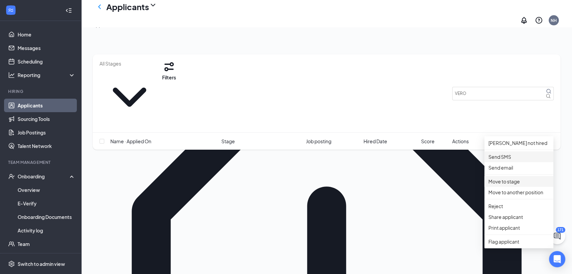
scroll to position [75, 0]
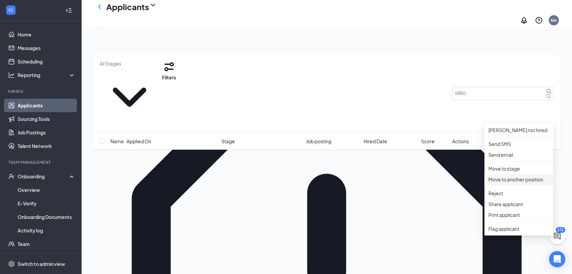
click at [520, 183] on p "Move to another position" at bounding box center [518, 179] width 61 height 7
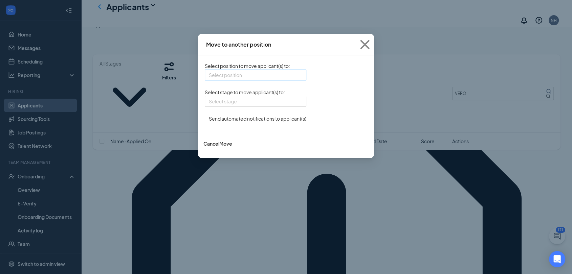
click at [234, 76] on input "search" at bounding box center [253, 75] width 89 height 10
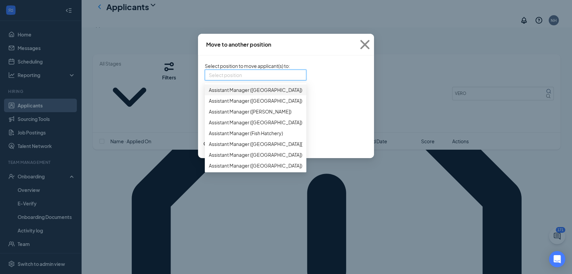
click at [306, 76] on div "Select position 123445 441483 Assistant Manager (Beaver Dam) Assistant Manager …" at bounding box center [255, 75] width 101 height 11
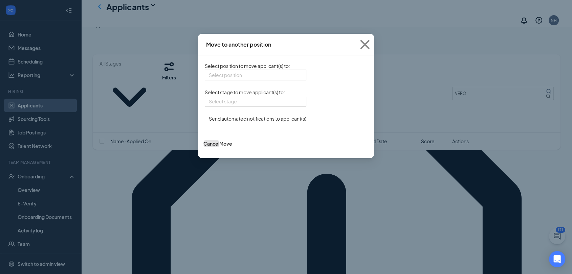
click at [219, 147] on button "Cancel" at bounding box center [211, 143] width 16 height 7
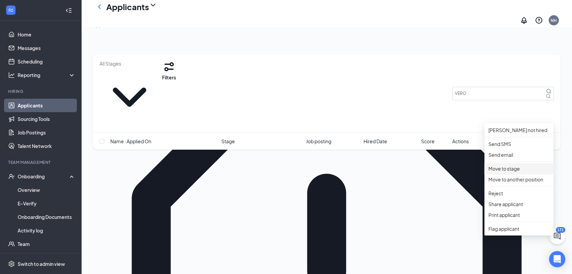
click at [516, 173] on p "Move to stage" at bounding box center [518, 168] width 61 height 7
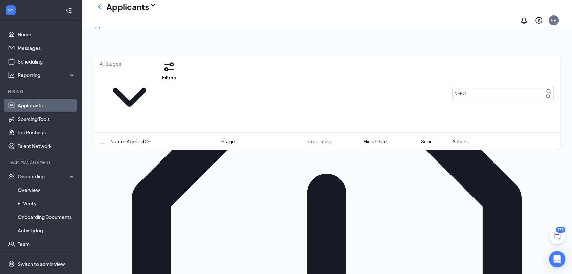
click at [39, 173] on div "Onboarding" at bounding box center [44, 176] width 52 height 7
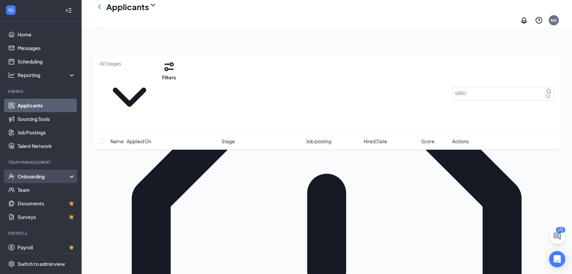
click at [40, 177] on div "Onboarding" at bounding box center [44, 176] width 52 height 7
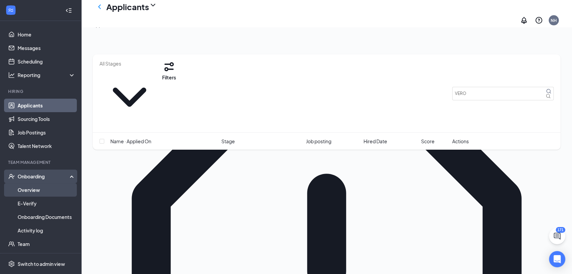
click at [35, 187] on link "Overview" at bounding box center [47, 190] width 58 height 14
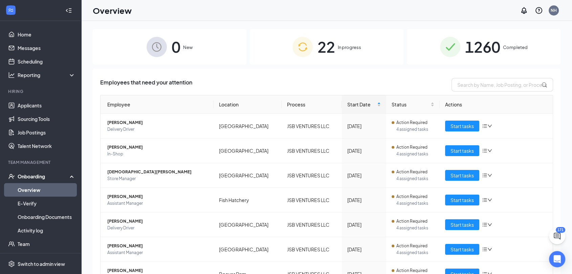
click at [346, 51] on div "22 In progress" at bounding box center [327, 47] width 154 height 36
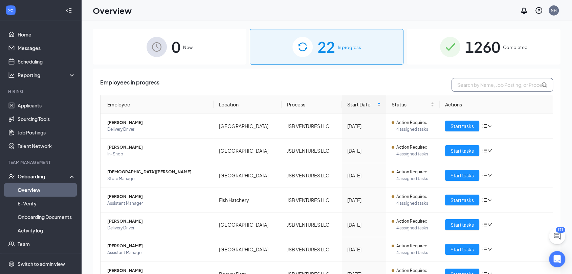
click at [457, 86] on input "text" at bounding box center [501, 85] width 101 height 14
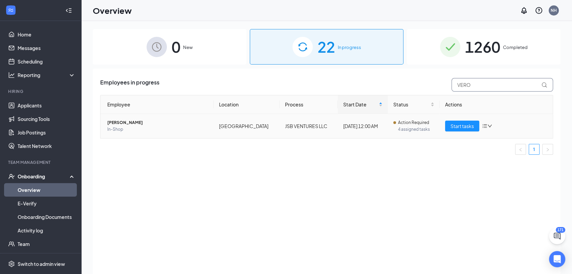
type input "VERO"
click at [126, 121] on span "[PERSON_NAME]" at bounding box center [157, 122] width 101 height 7
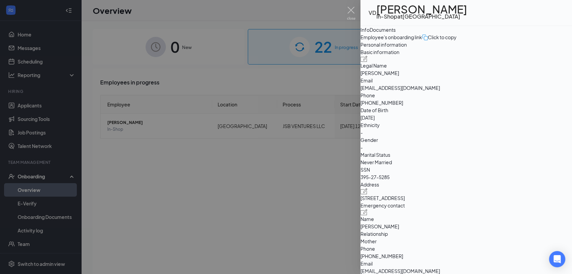
click at [395, 33] on div "Documents" at bounding box center [382, 29] width 26 height 7
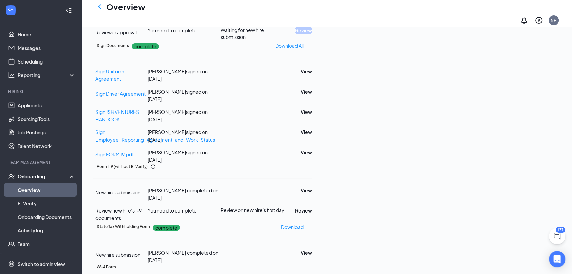
scroll to position [176, 0]
